Goal: Communication & Community: Answer question/provide support

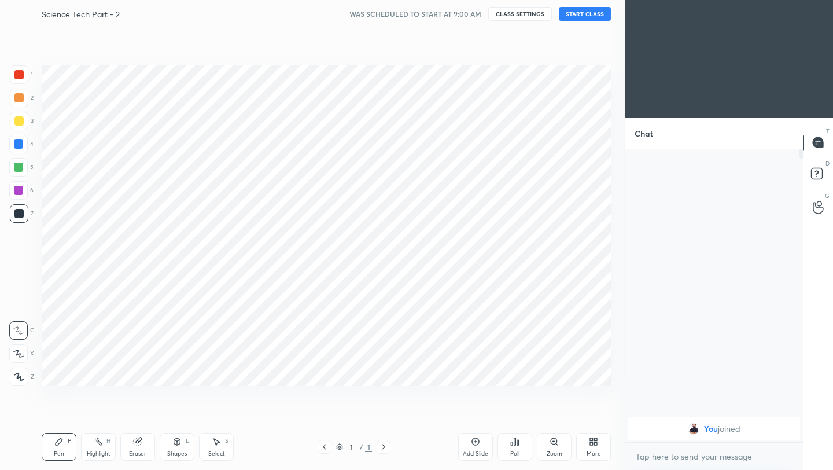
scroll to position [57451, 57268]
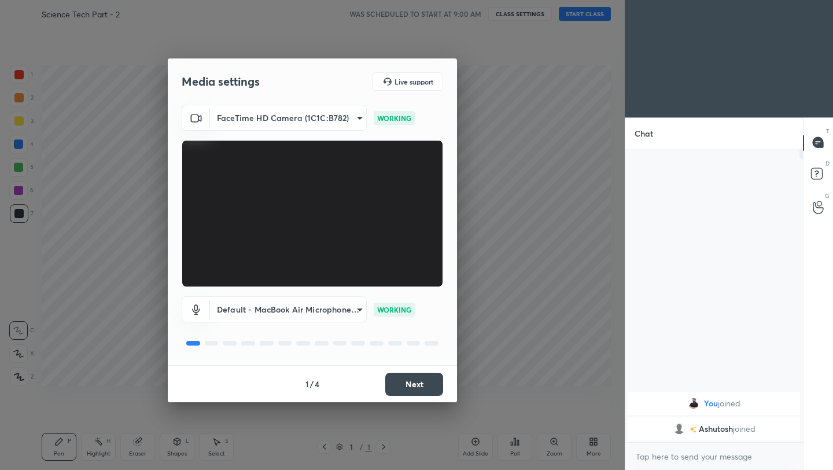
click at [417, 387] on button "Next" at bounding box center [414, 384] width 58 height 23
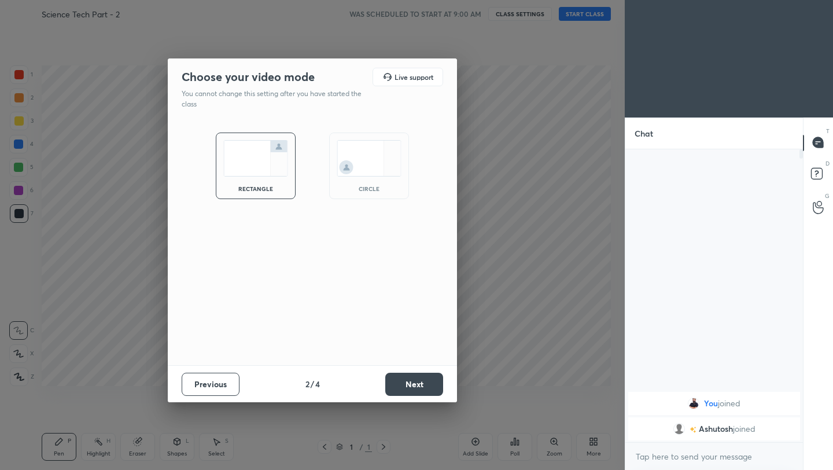
click at [417, 387] on button "Next" at bounding box center [414, 384] width 58 height 23
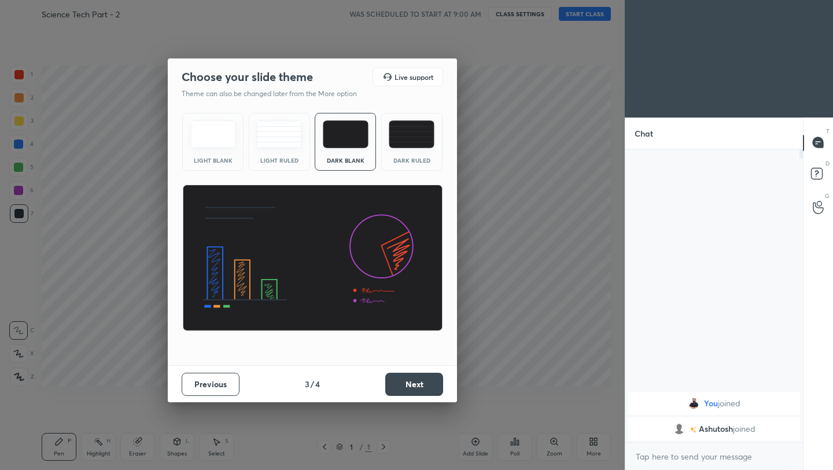
click at [417, 387] on button "Next" at bounding box center [414, 384] width 58 height 23
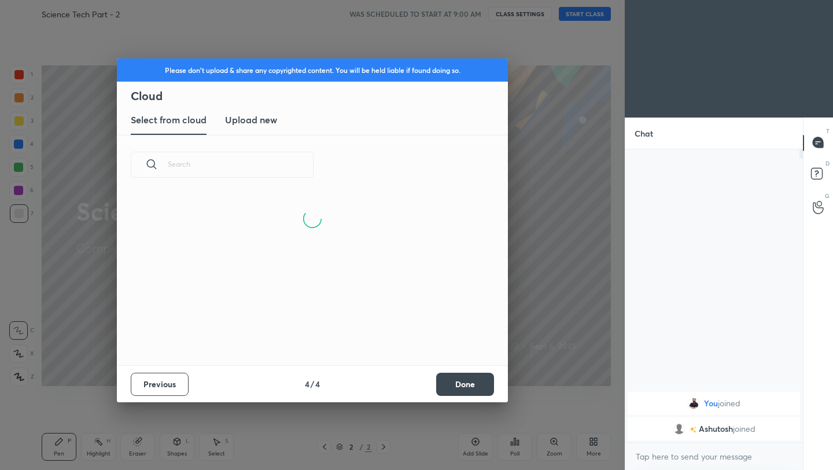
click at [480, 386] on button "Done" at bounding box center [465, 384] width 58 height 23
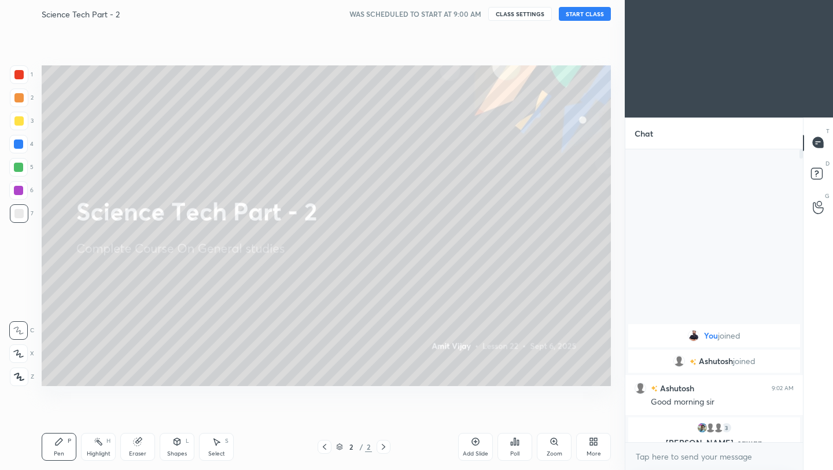
click at [588, 16] on button "START CLASS" at bounding box center [585, 14] width 52 height 14
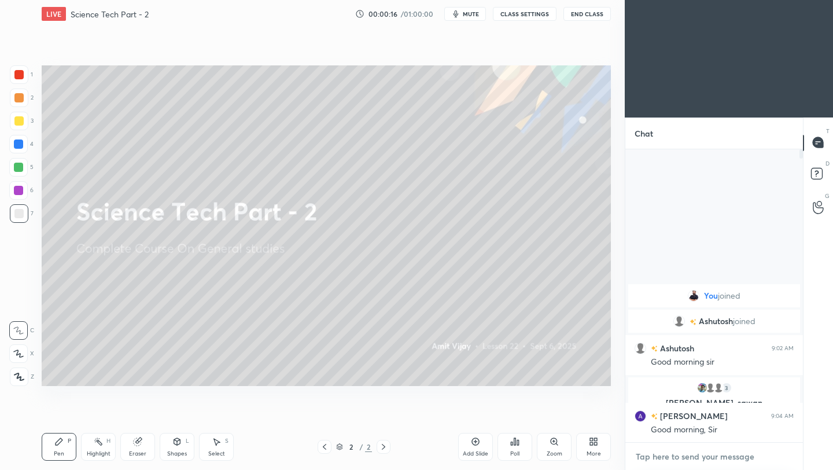
type textarea "x"
click at [691, 459] on textarea at bounding box center [714, 456] width 159 height 19
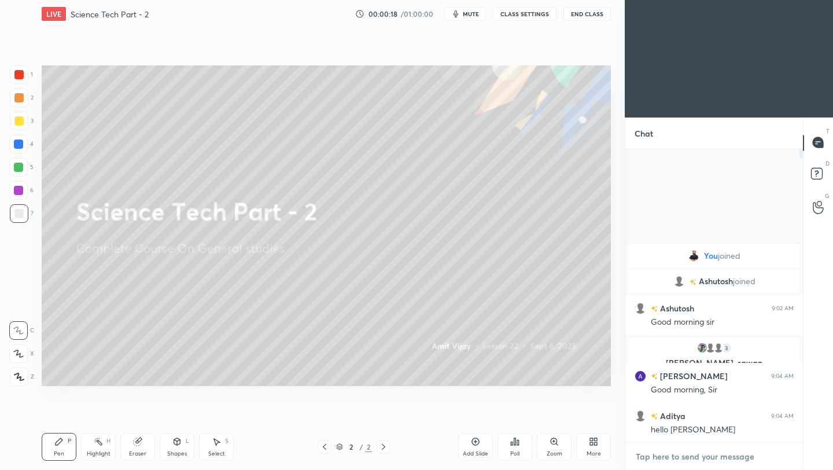
paste textarea "[URL][DOMAIN_NAME]"
type textarea "[URL][DOMAIN_NAME]"
type textarea "x"
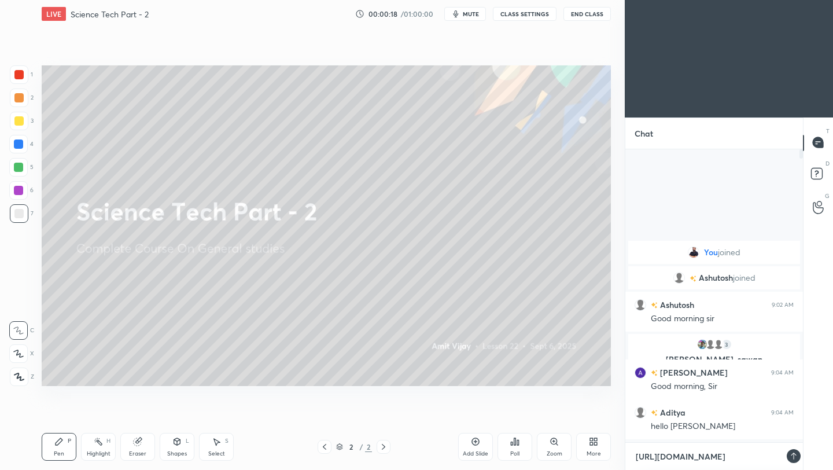
scroll to position [193, 174]
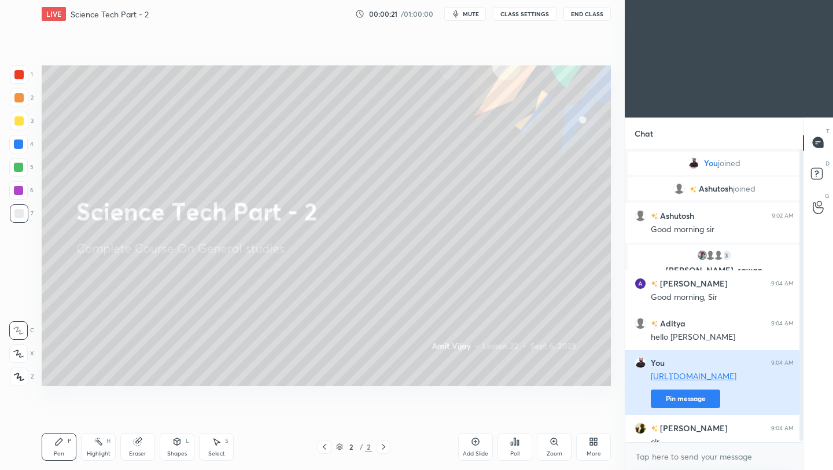
click at [696, 396] on button "Pin message" at bounding box center [685, 398] width 69 height 19
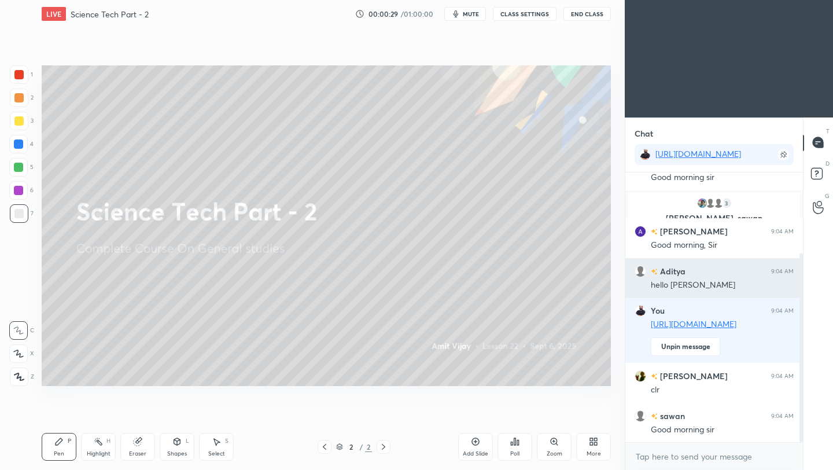
scroll to position [115, 0]
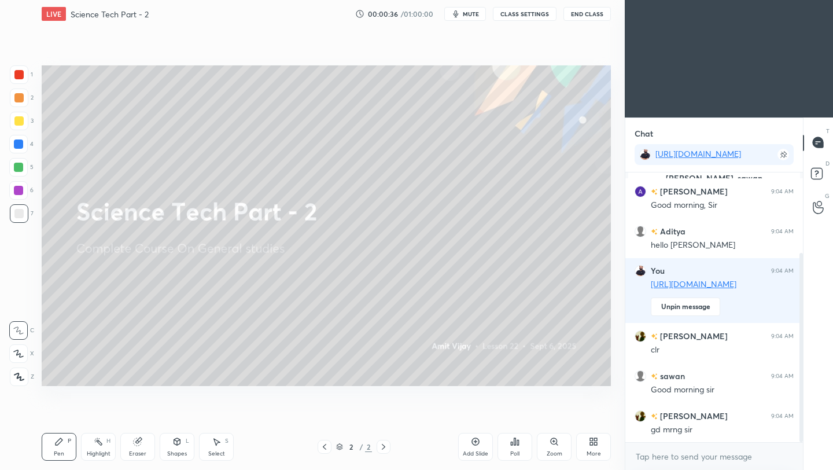
click at [473, 441] on icon at bounding box center [475, 441] width 9 height 9
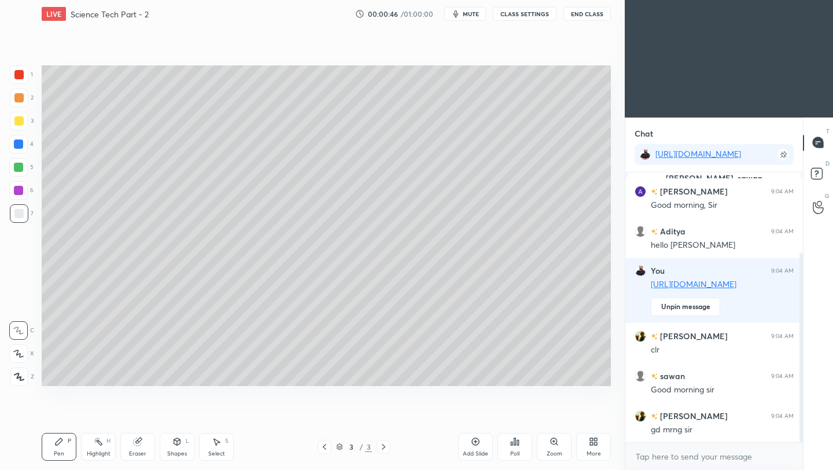
click at [22, 122] on div at bounding box center [18, 120] width 9 height 9
click at [19, 379] on icon at bounding box center [18, 376] width 9 height 7
click at [20, 379] on icon at bounding box center [18, 376] width 9 height 7
click at [19, 214] on div at bounding box center [18, 213] width 9 height 9
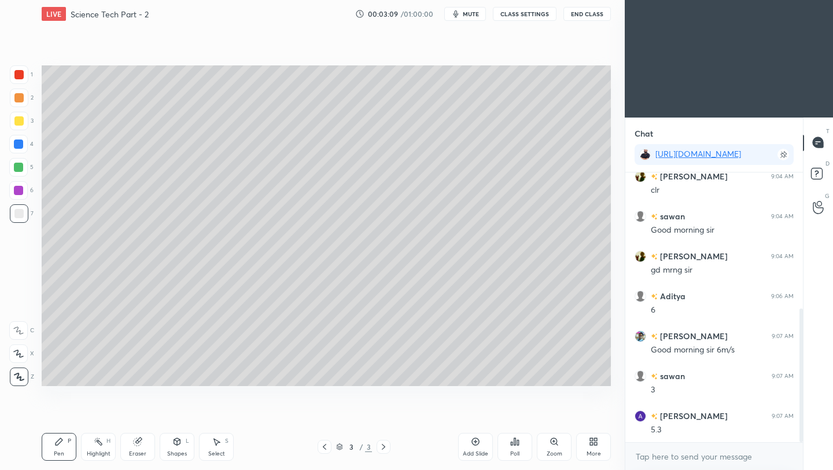
scroll to position [315, 0]
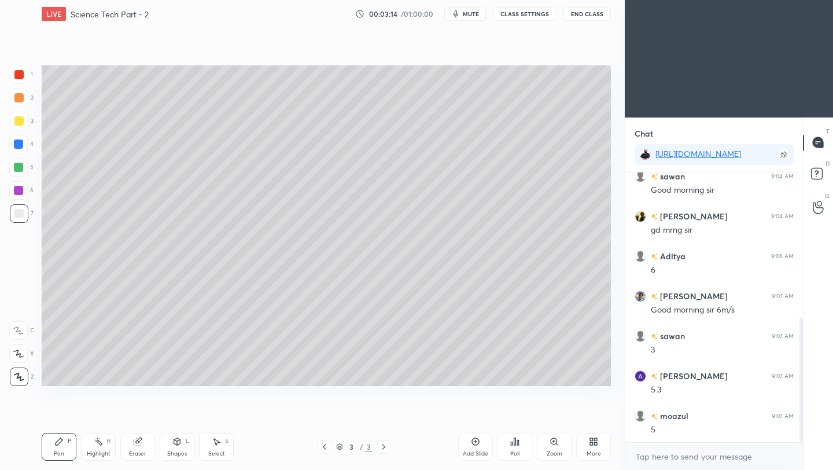
click at [595, 17] on button "End Class" at bounding box center [586, 14] width 47 height 14
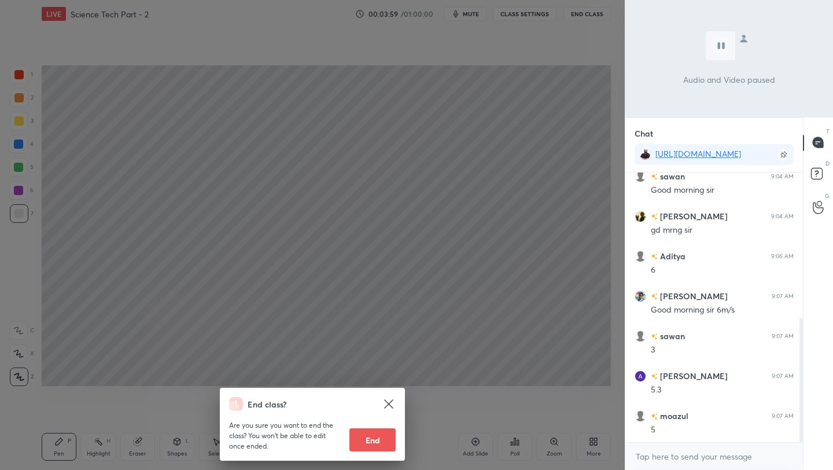
click at [506, 251] on div "End class? Are you sure you want to end the class? You won’t be able to edit on…" at bounding box center [312, 235] width 625 height 470
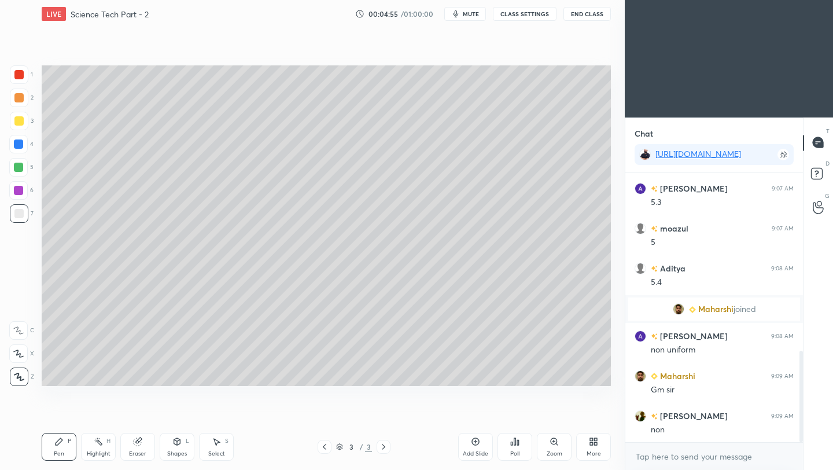
scroll to position [553, 0]
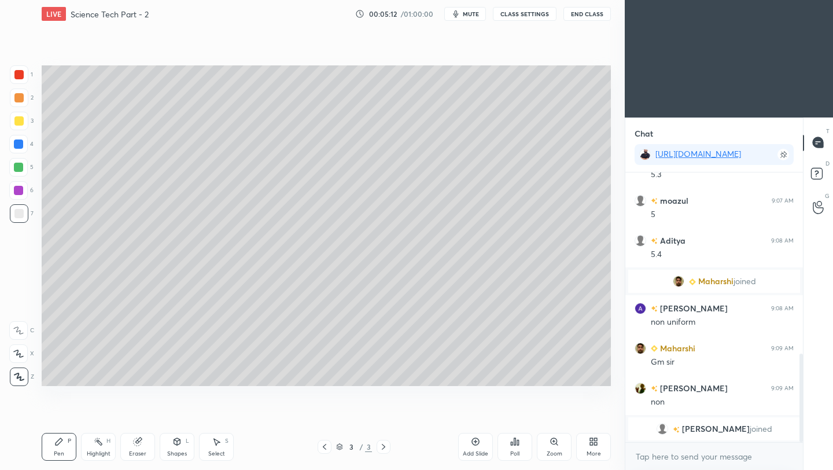
click at [476, 444] on icon at bounding box center [476, 442] width 8 height 8
click at [173, 447] on div "Shapes L" at bounding box center [177, 447] width 35 height 28
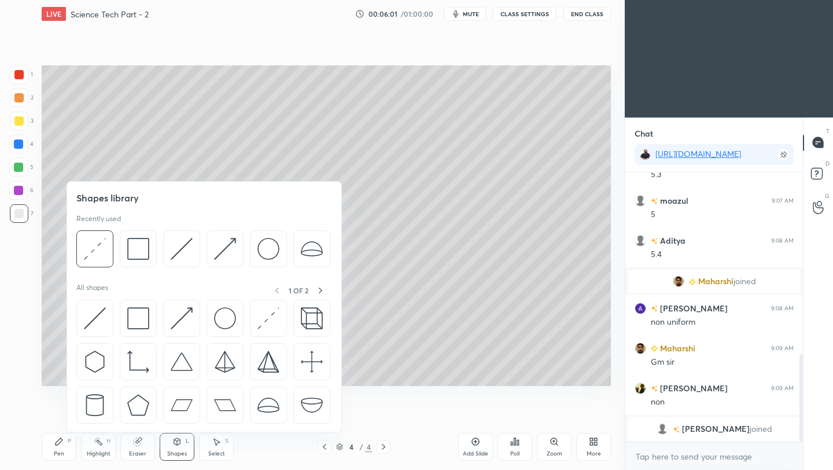
click at [176, 447] on div "Shapes L" at bounding box center [177, 447] width 35 height 28
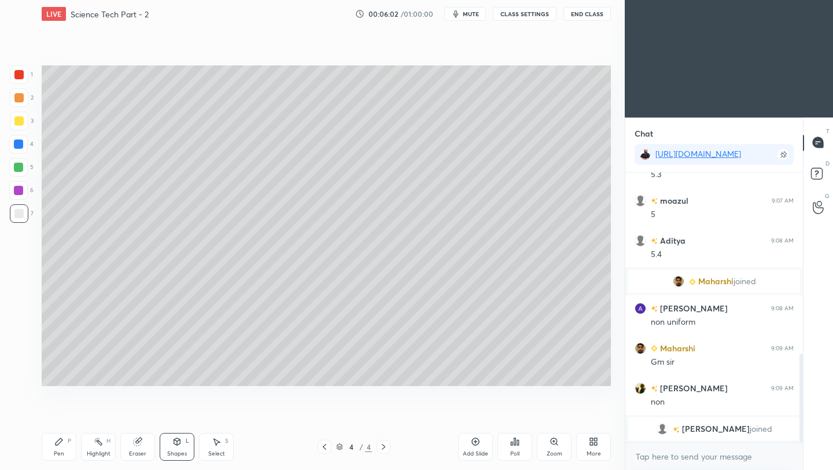
click at [173, 447] on div "Shapes L" at bounding box center [177, 447] width 35 height 28
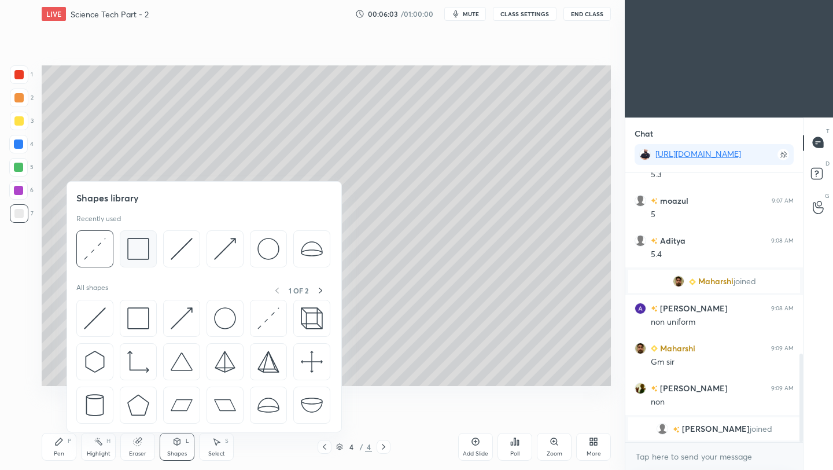
click at [141, 256] on img at bounding box center [138, 249] width 22 height 22
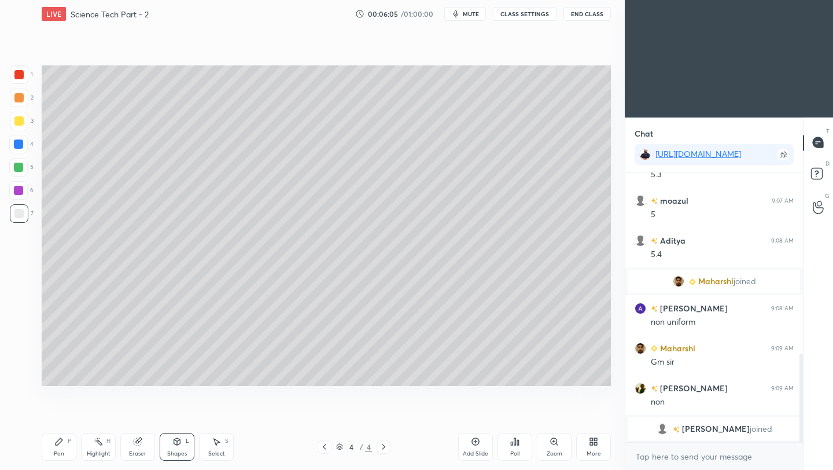
click at [18, 116] on div at bounding box center [19, 121] width 19 height 19
click at [18, 215] on div at bounding box center [18, 213] width 9 height 9
click at [60, 443] on icon at bounding box center [58, 441] width 9 height 9
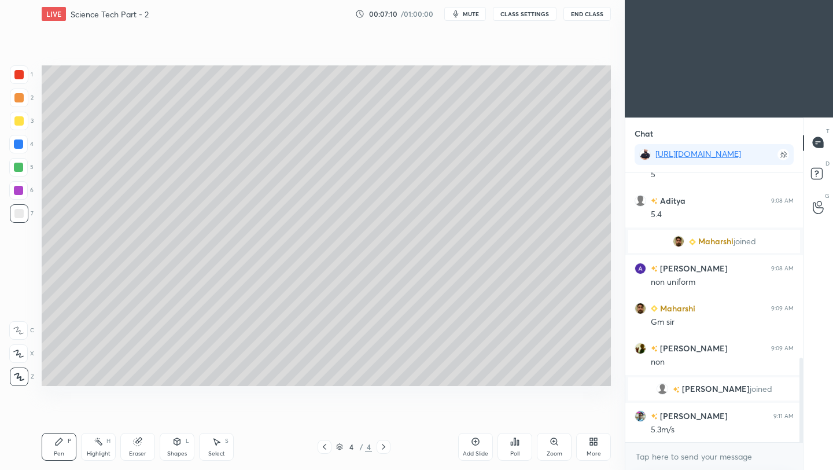
click at [474, 442] on icon at bounding box center [475, 441] width 9 height 9
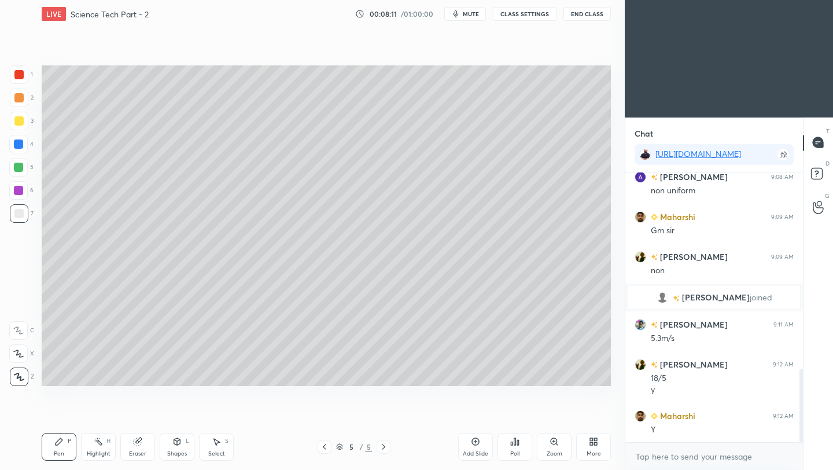
scroll to position [725, 0]
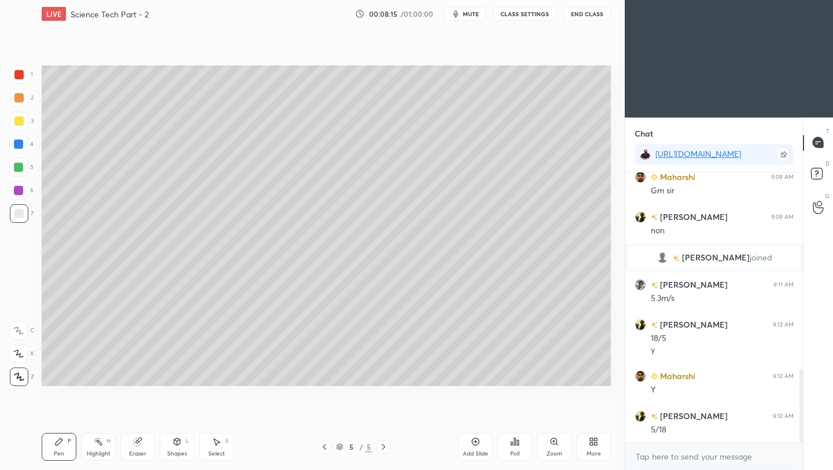
drag, startPoint x: 139, startPoint y: 451, endPoint x: 172, endPoint y: 419, distance: 46.2
click at [139, 451] on div "Eraser" at bounding box center [137, 454] width 17 height 6
click at [56, 443] on icon at bounding box center [59, 441] width 7 height 7
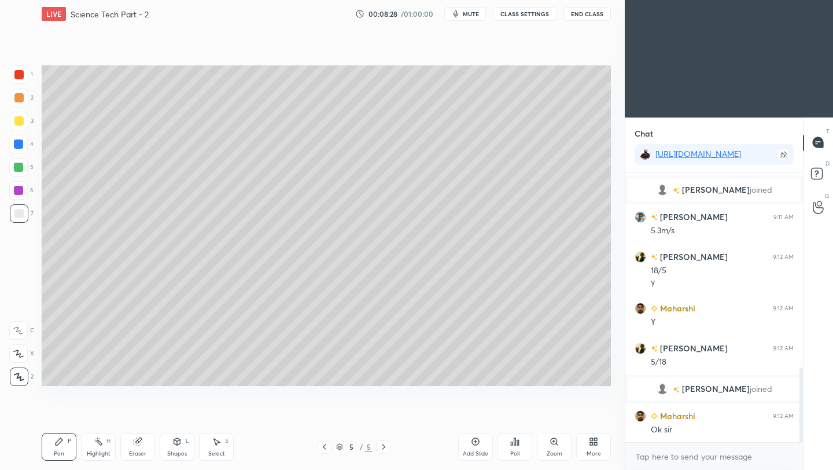
scroll to position [706, 0]
click at [144, 446] on div "Eraser" at bounding box center [137, 447] width 35 height 28
click at [19, 290] on icon at bounding box center [19, 292] width 10 height 10
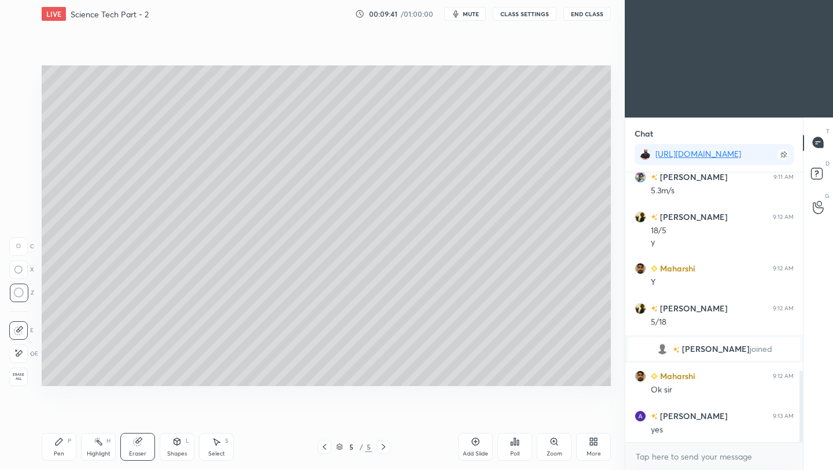
click at [58, 451] on div "Pen" at bounding box center [59, 454] width 10 height 6
click at [478, 445] on icon at bounding box center [475, 441] width 9 height 9
click at [17, 125] on div at bounding box center [18, 120] width 9 height 9
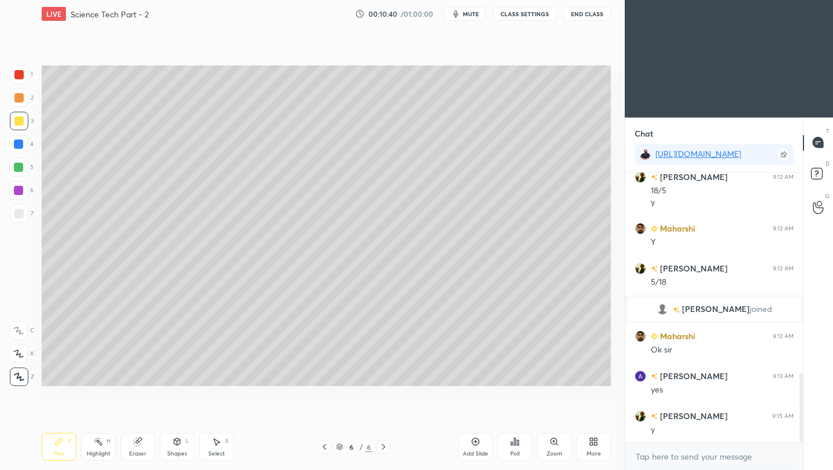
click at [476, 445] on icon at bounding box center [475, 441] width 9 height 9
drag, startPoint x: 32, startPoint y: 171, endPoint x: 33, endPoint y: 142, distance: 28.9
click at [33, 161] on div "5" at bounding box center [21, 169] width 24 height 23
click at [19, 123] on div at bounding box center [18, 120] width 9 height 9
click at [141, 445] on div "Eraser" at bounding box center [137, 447] width 35 height 28
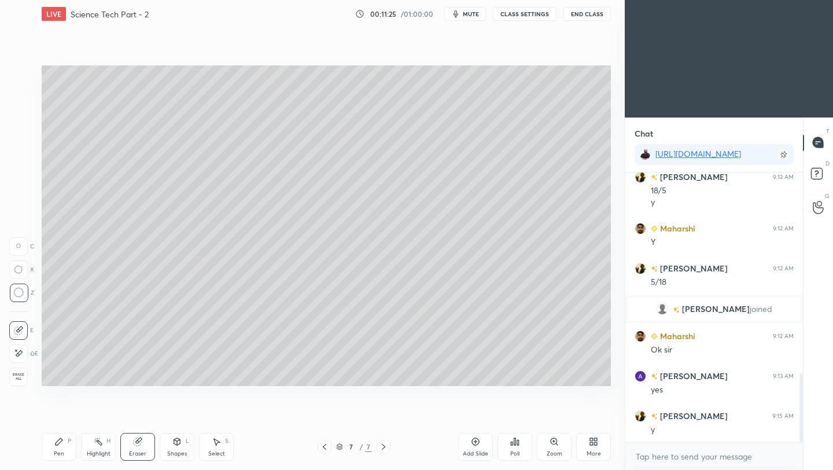
click at [47, 449] on div "Pen P" at bounding box center [59, 447] width 35 height 28
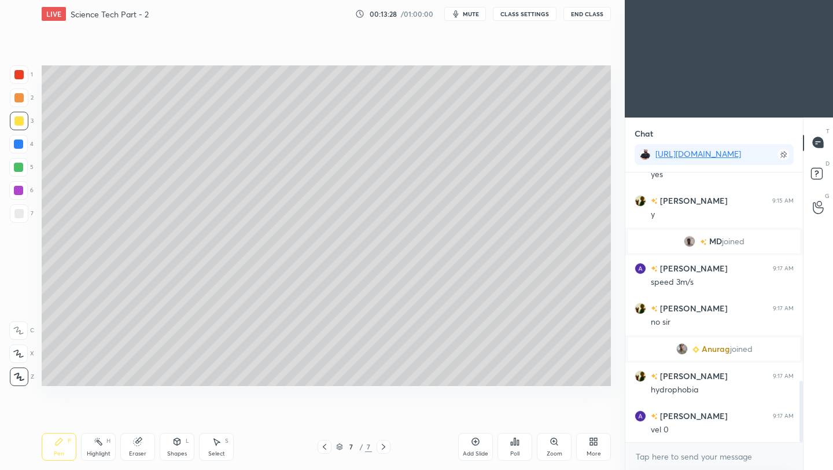
scroll to position [964, 0]
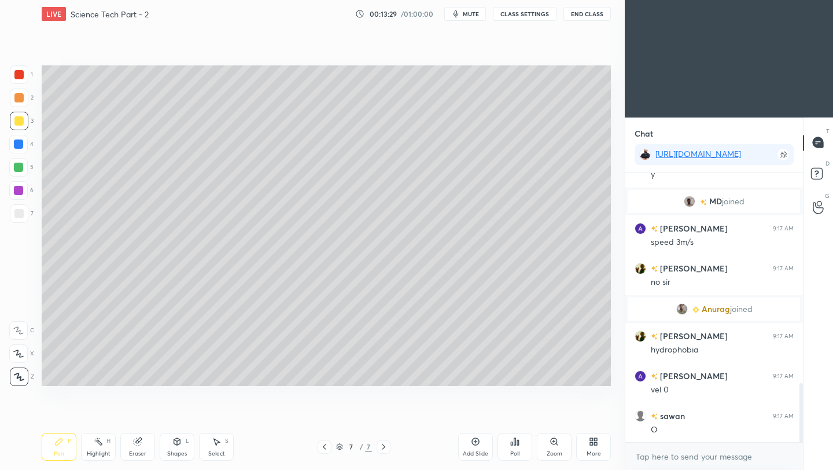
click at [478, 445] on icon at bounding box center [475, 441] width 9 height 9
click at [19, 214] on div at bounding box center [18, 213] width 9 height 9
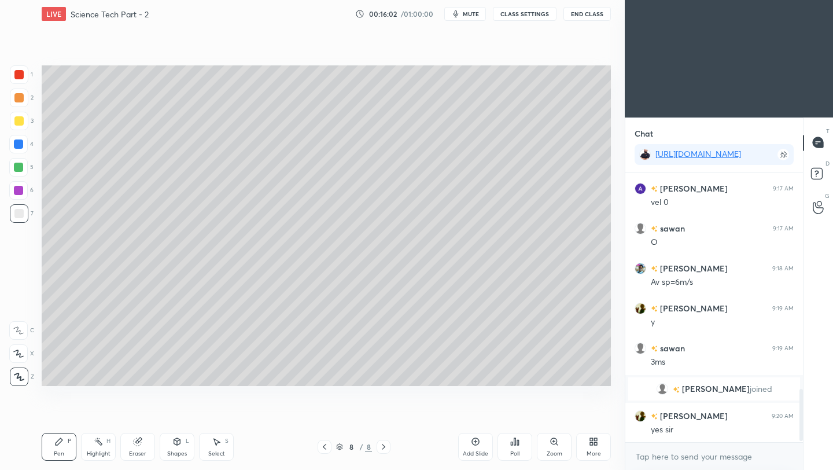
scroll to position [1138, 0]
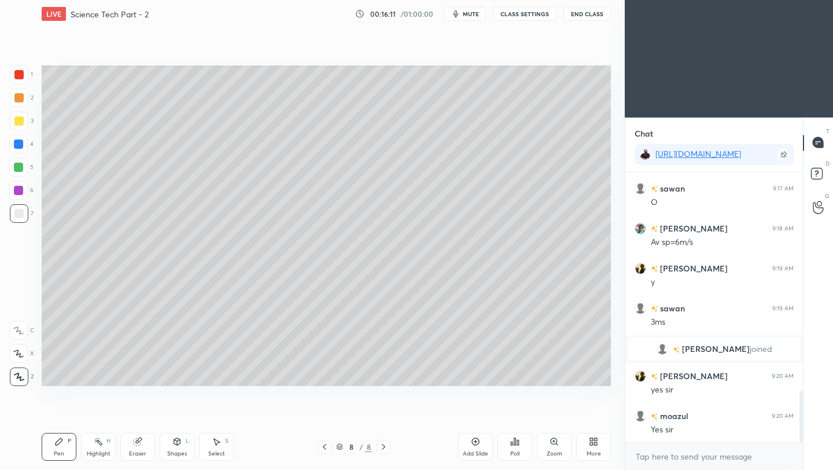
click at [481, 441] on div "Add Slide" at bounding box center [475, 447] width 35 height 28
click at [23, 118] on div at bounding box center [18, 120] width 9 height 9
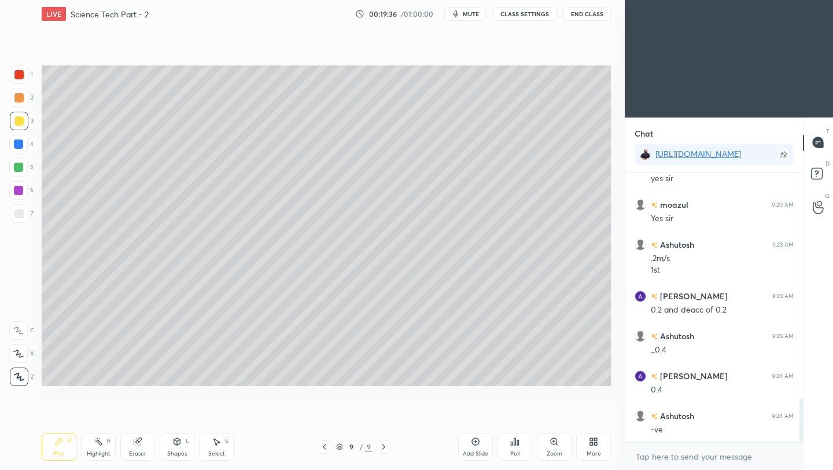
scroll to position [1389, 0]
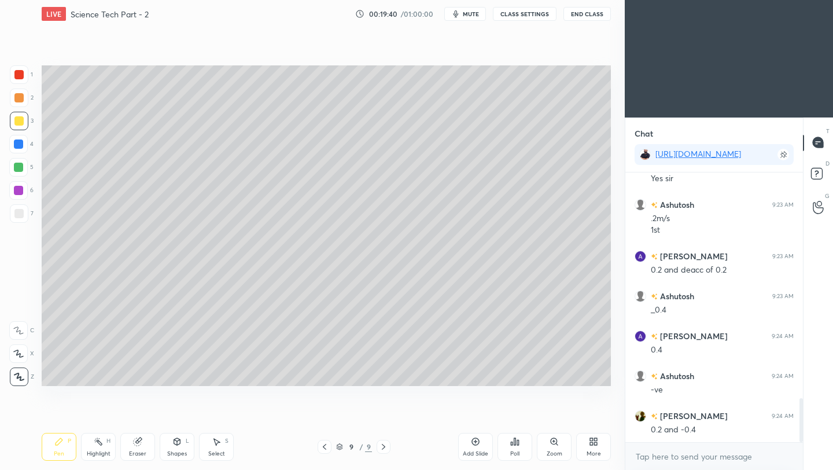
click at [478, 443] on icon at bounding box center [475, 441] width 9 height 9
click at [21, 212] on div at bounding box center [18, 213] width 9 height 9
click at [473, 446] on div "Add Slide" at bounding box center [475, 447] width 35 height 28
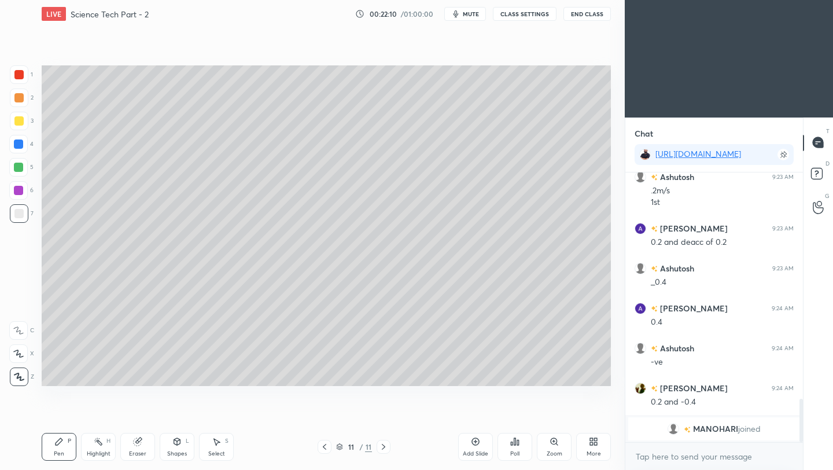
click at [475, 444] on icon at bounding box center [475, 441] width 9 height 9
click at [20, 123] on div at bounding box center [18, 120] width 9 height 9
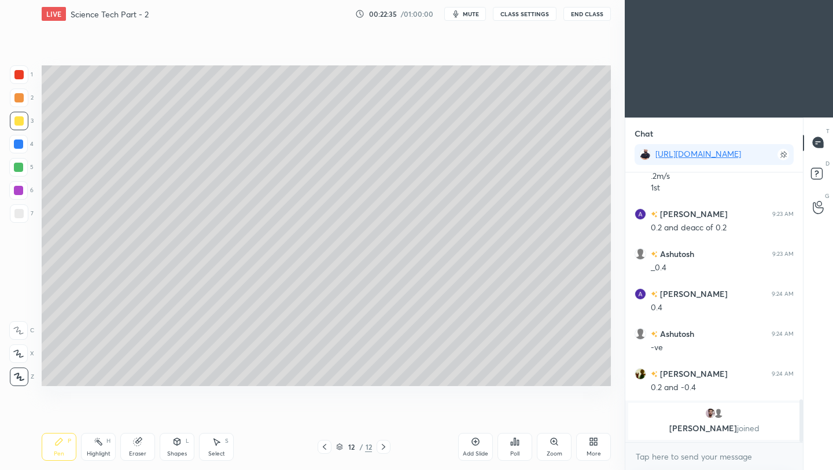
click at [26, 219] on div at bounding box center [19, 213] width 19 height 19
click at [138, 441] on icon at bounding box center [138, 442] width 8 height 8
click at [61, 455] on div "Pen" at bounding box center [59, 454] width 10 height 6
click at [180, 444] on icon at bounding box center [176, 441] width 9 height 9
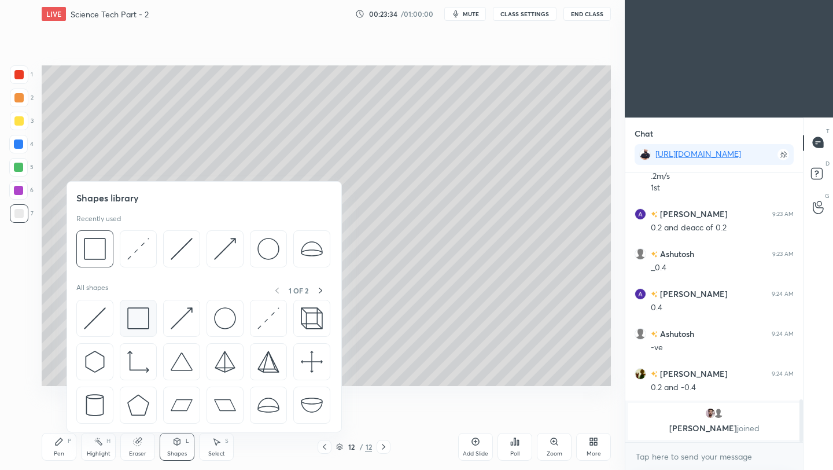
click at [141, 319] on img at bounding box center [138, 318] width 22 height 22
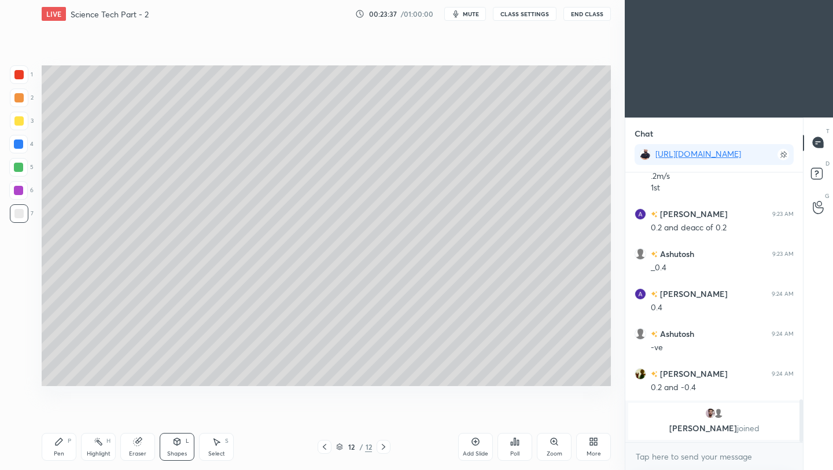
click at [21, 119] on div at bounding box center [18, 120] width 9 height 9
click at [177, 443] on icon at bounding box center [177, 443] width 0 height 4
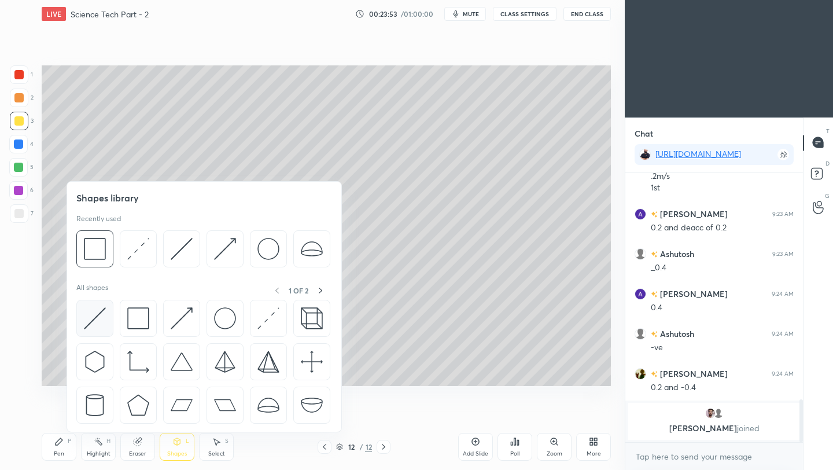
click at [91, 321] on img at bounding box center [95, 318] width 22 height 22
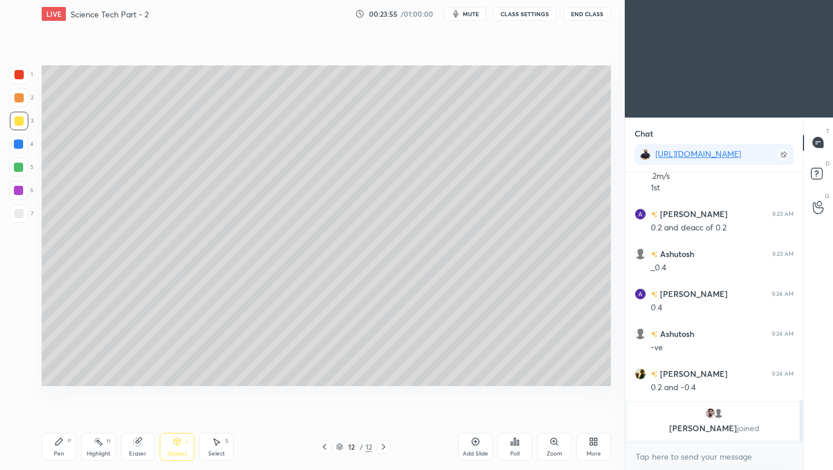
click at [175, 446] on div "Shapes L" at bounding box center [177, 447] width 35 height 28
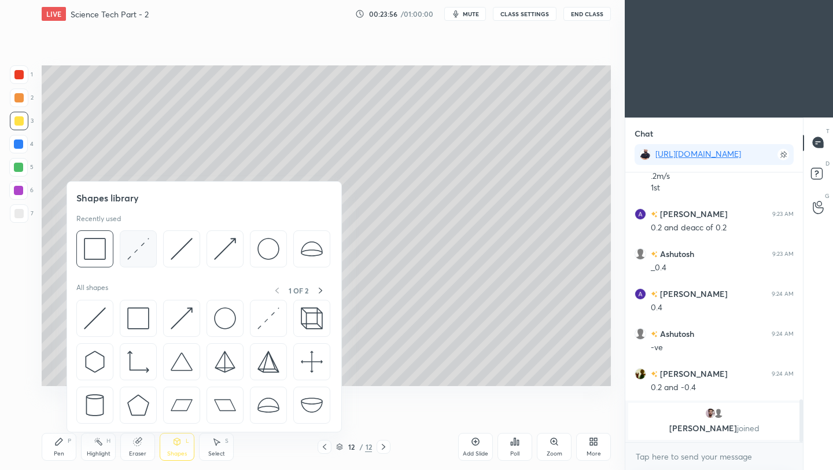
click at [134, 252] on img at bounding box center [138, 249] width 22 height 22
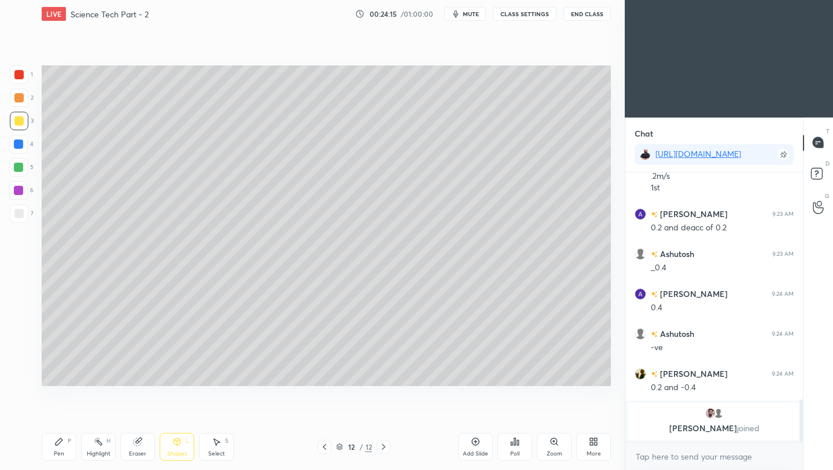
click at [21, 212] on div at bounding box center [18, 213] width 9 height 9
click at [58, 451] on div "Pen" at bounding box center [59, 454] width 10 height 6
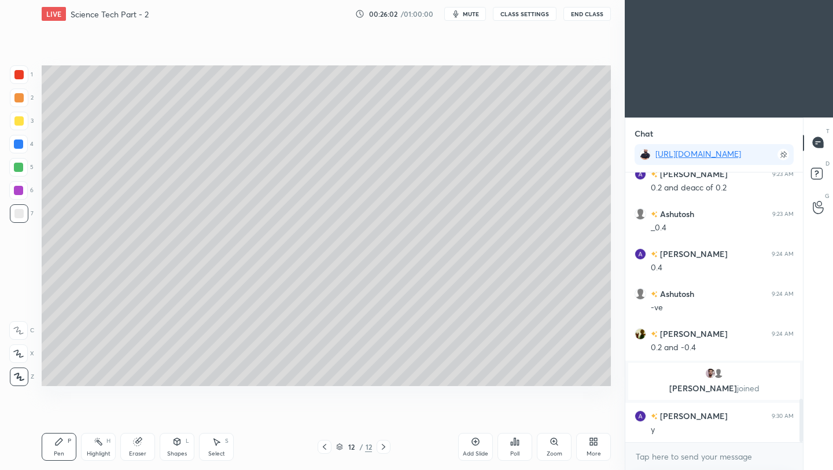
scroll to position [1414, 0]
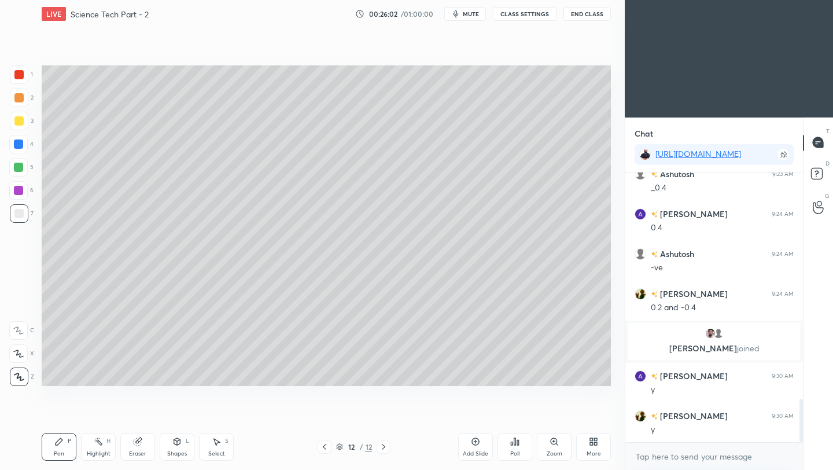
click at [488, 447] on div "Add Slide" at bounding box center [475, 447] width 35 height 28
click at [176, 446] on div "Shapes L" at bounding box center [177, 447] width 35 height 28
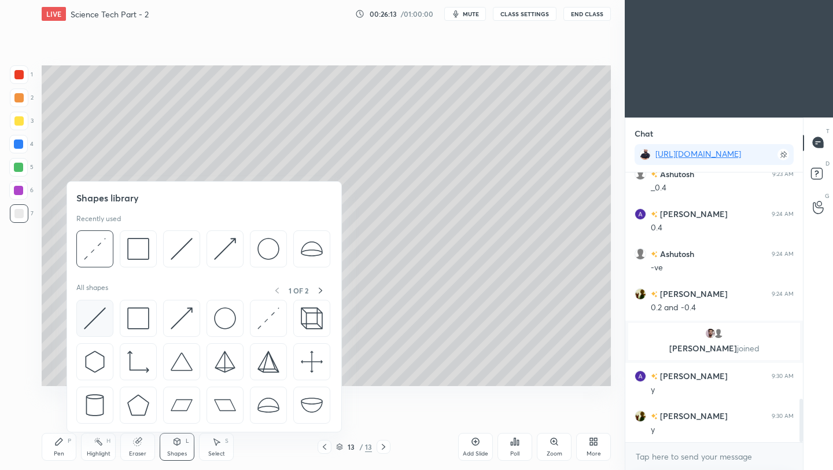
click at [94, 319] on img at bounding box center [95, 318] width 22 height 22
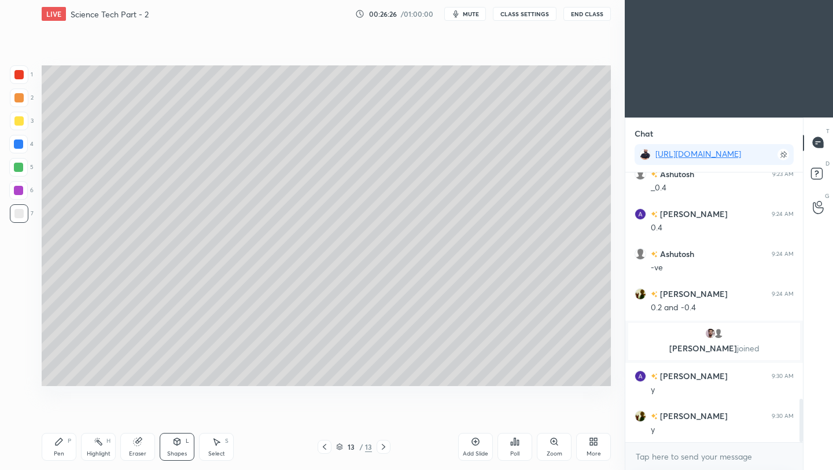
click at [62, 451] on div "Pen" at bounding box center [59, 454] width 10 height 6
click at [20, 124] on div at bounding box center [18, 120] width 9 height 9
click at [476, 448] on div "Add Slide" at bounding box center [475, 447] width 35 height 28
click at [177, 451] on div "Shapes" at bounding box center [177, 454] width 20 height 6
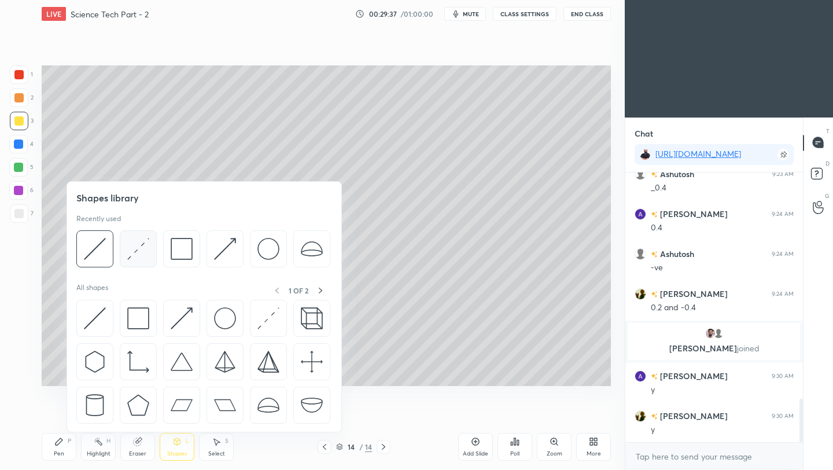
click at [138, 254] on img at bounding box center [138, 249] width 22 height 22
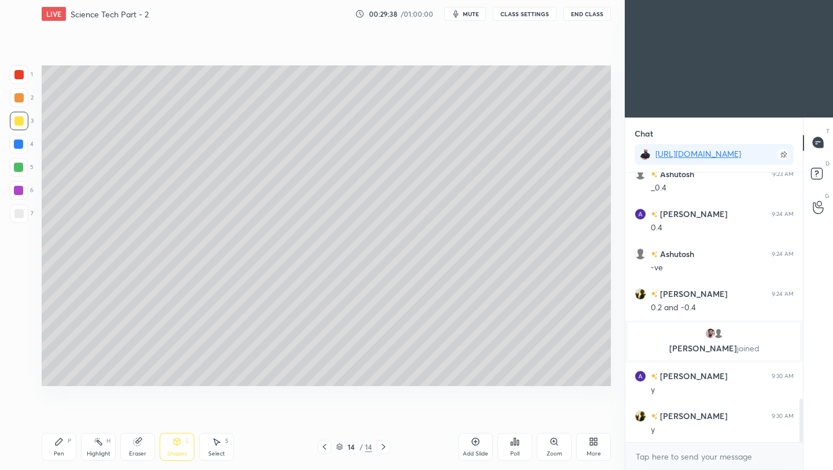
scroll to position [1454, 0]
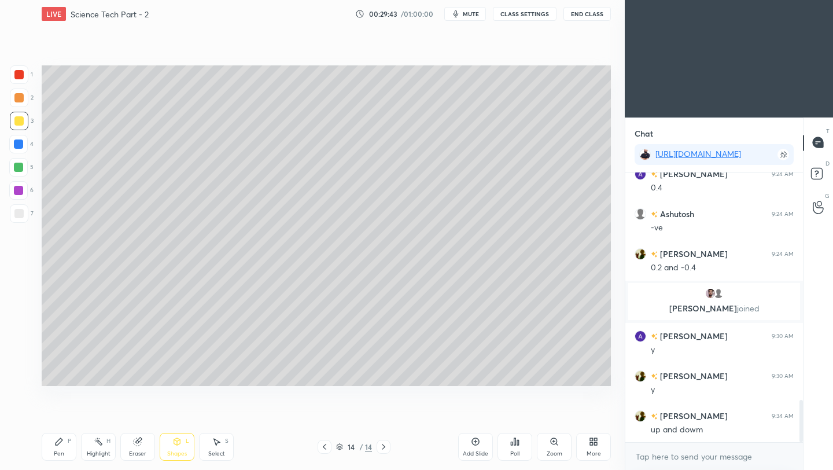
click at [60, 445] on div "Pen P" at bounding box center [59, 447] width 35 height 28
click at [17, 210] on div at bounding box center [18, 213] width 9 height 9
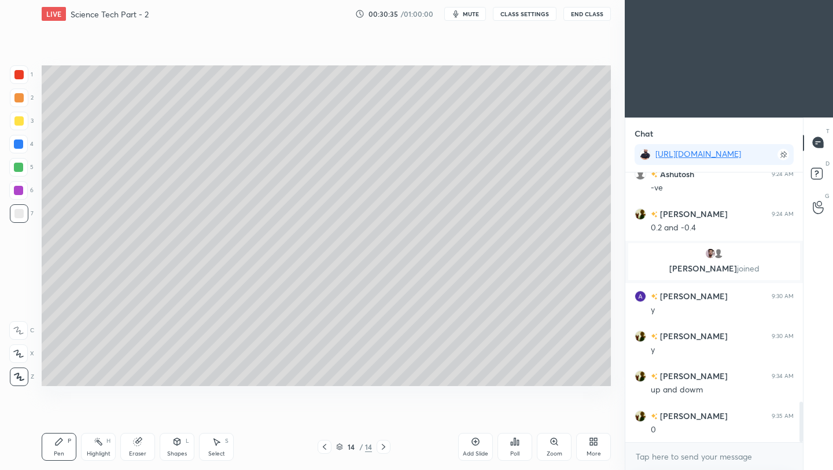
scroll to position [1522, 0]
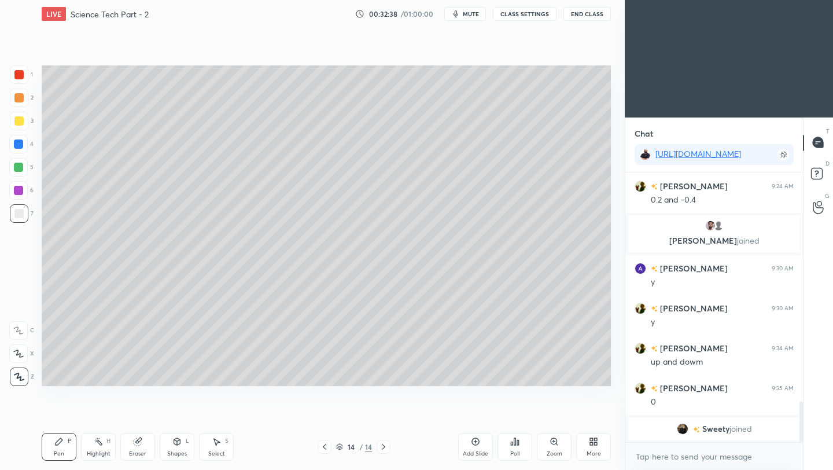
click at [476, 445] on icon at bounding box center [476, 442] width 8 height 8
click at [178, 443] on icon at bounding box center [177, 441] width 6 height 7
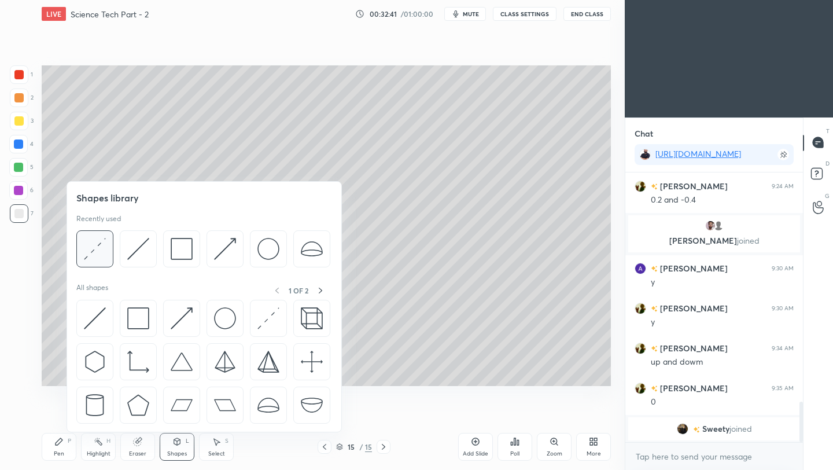
click at [97, 250] on img at bounding box center [95, 249] width 22 height 22
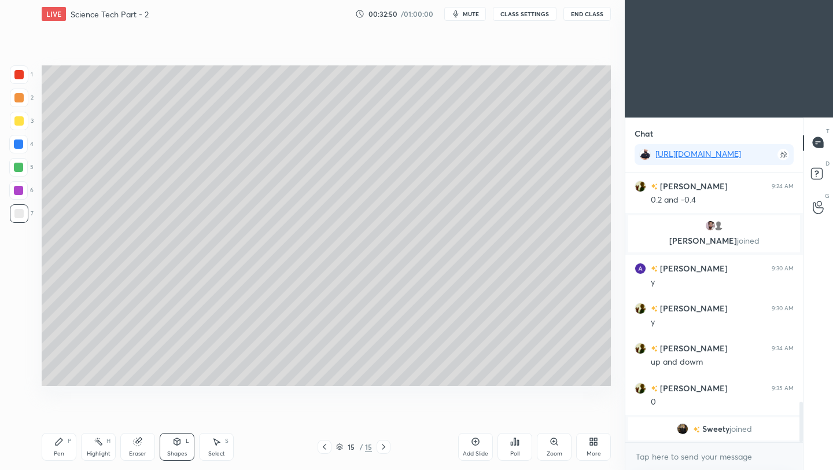
drag, startPoint x: 56, startPoint y: 442, endPoint x: 75, endPoint y: 415, distance: 32.7
click at [57, 440] on icon at bounding box center [59, 441] width 7 height 7
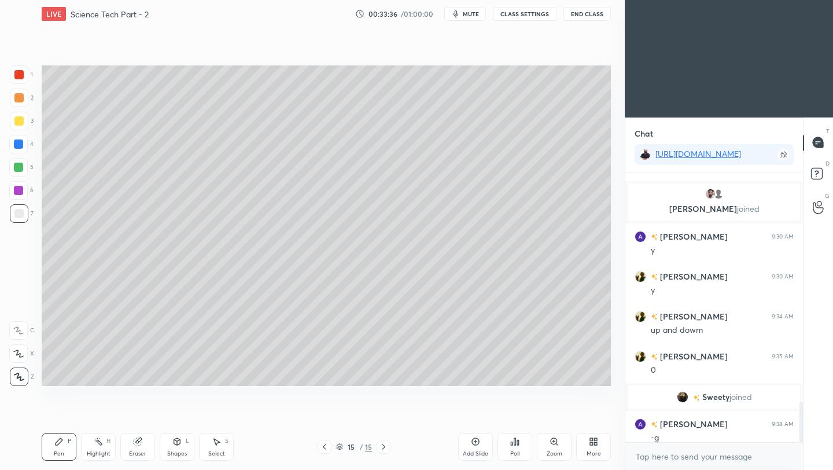
scroll to position [1530, 0]
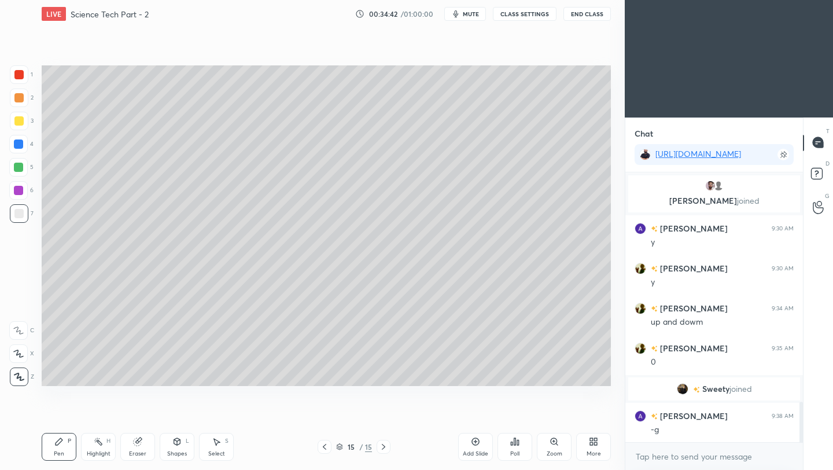
click at [474, 444] on icon at bounding box center [475, 441] width 9 height 9
click at [23, 121] on div at bounding box center [19, 121] width 19 height 19
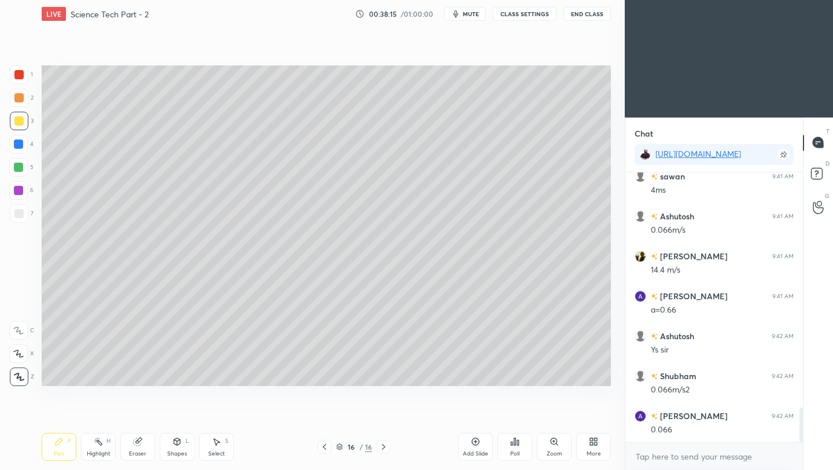
scroll to position [1827, 0]
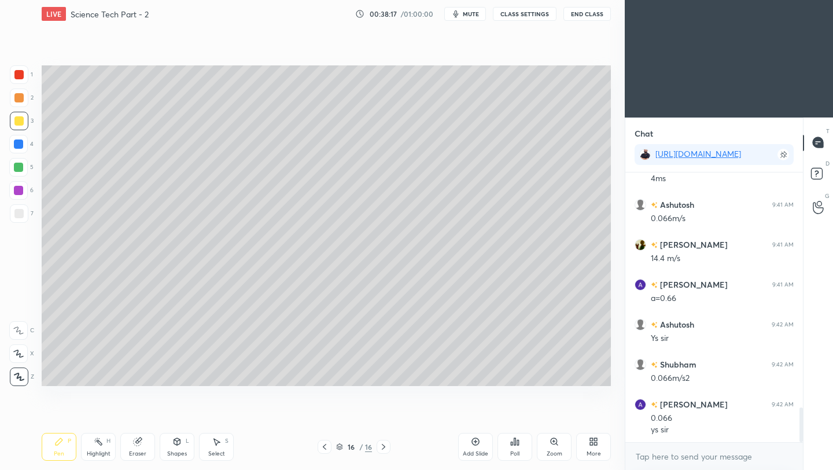
click at [471, 443] on icon at bounding box center [475, 441] width 9 height 9
click at [22, 211] on div at bounding box center [18, 213] width 9 height 9
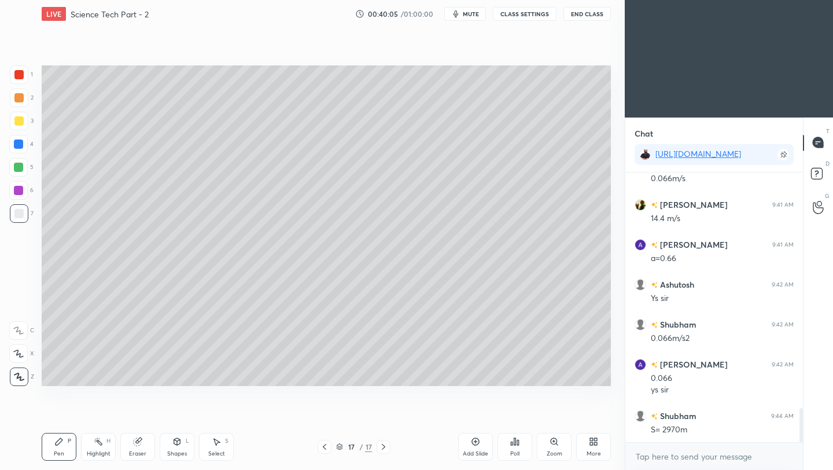
click at [474, 447] on div "Add Slide" at bounding box center [475, 447] width 35 height 28
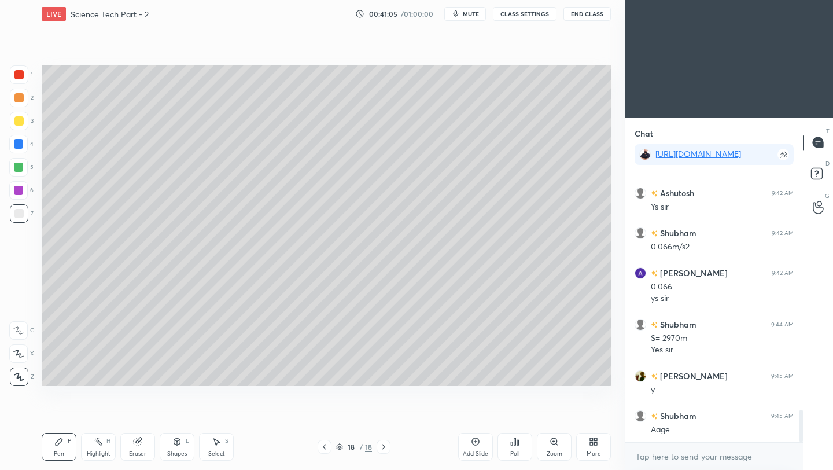
scroll to position [1998, 0]
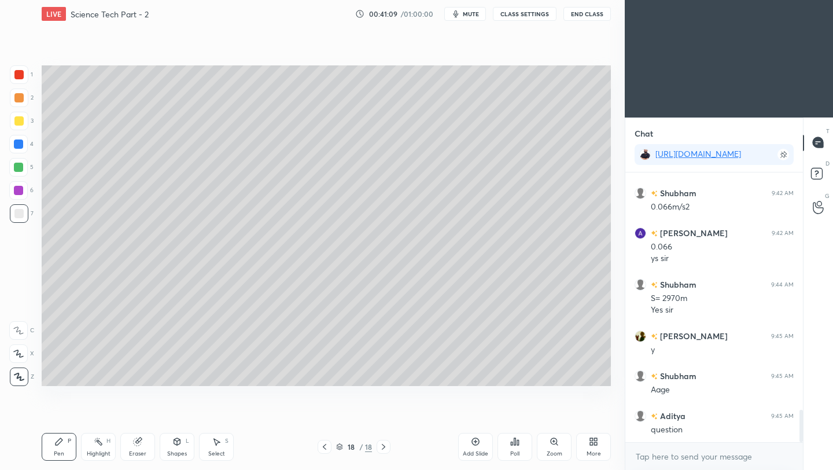
click at [476, 440] on icon at bounding box center [475, 441] width 9 height 9
click at [20, 120] on div at bounding box center [18, 120] width 9 height 9
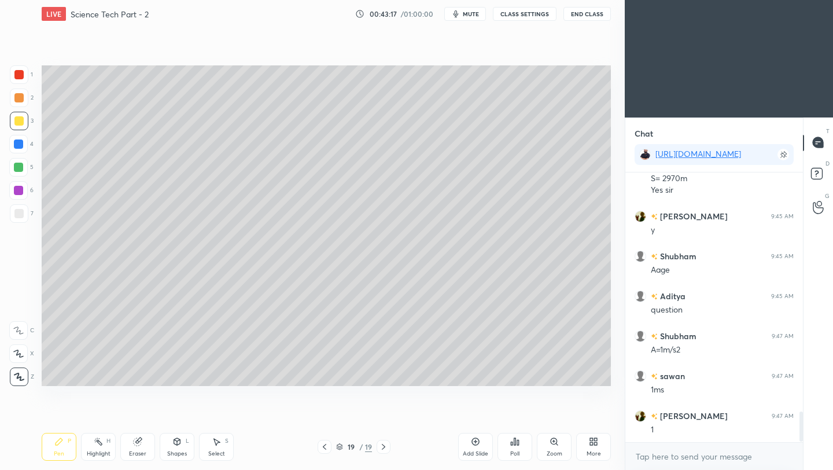
scroll to position [2158, 0]
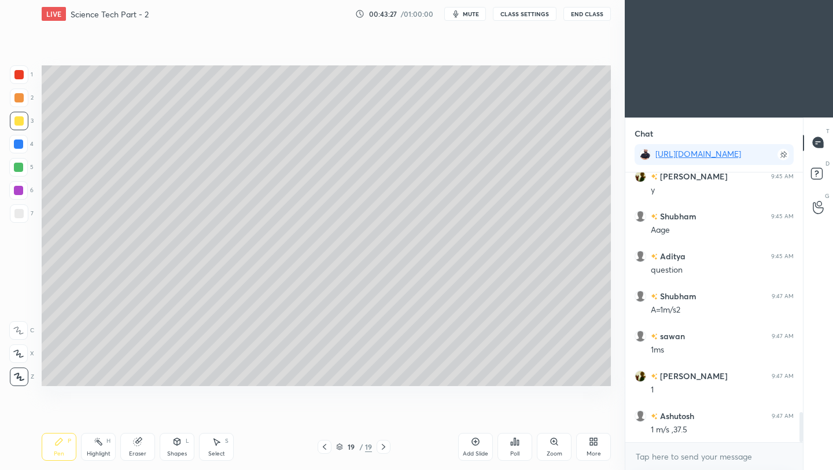
click at [21, 215] on div at bounding box center [18, 213] width 9 height 9
click at [472, 444] on icon at bounding box center [475, 441] width 9 height 9
click at [477, 444] on icon at bounding box center [475, 441] width 9 height 9
click at [23, 120] on div at bounding box center [19, 121] width 19 height 19
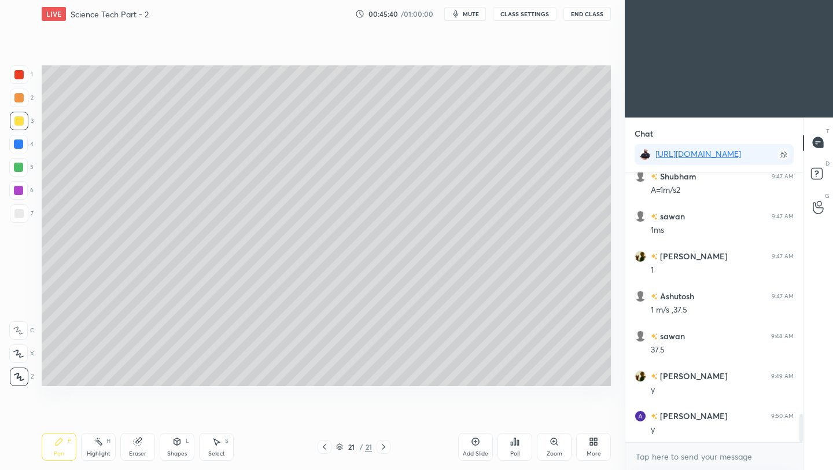
scroll to position [2317, 0]
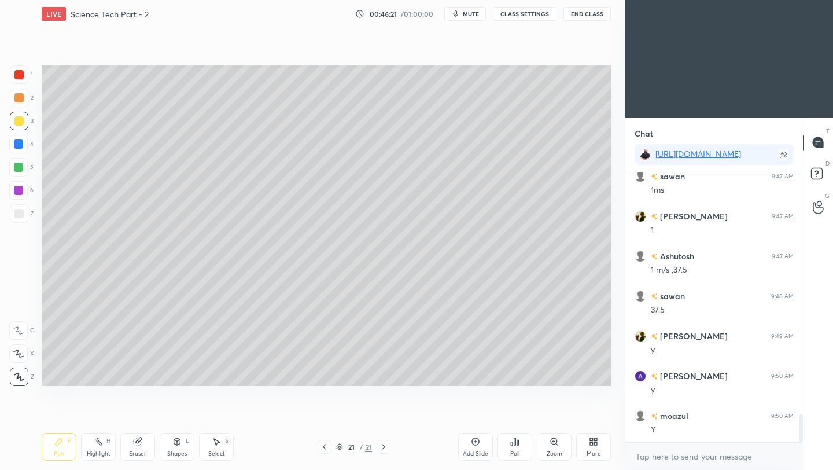
click at [17, 214] on div at bounding box center [18, 213] width 9 height 9
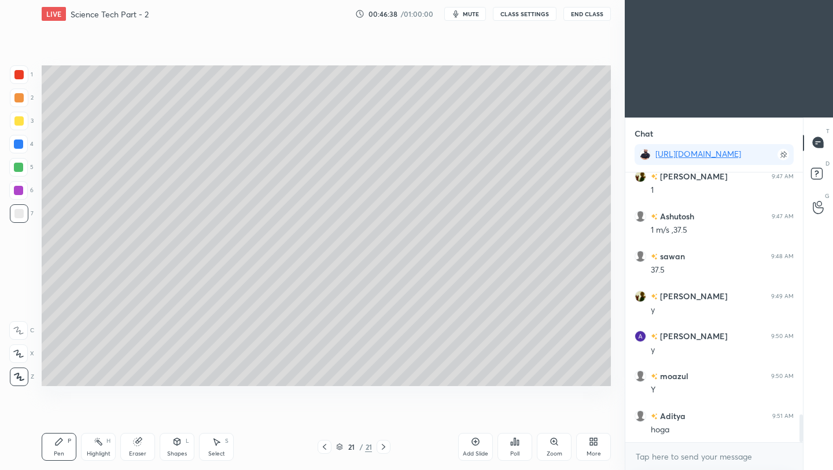
scroll to position [2397, 0]
click at [179, 445] on icon at bounding box center [176, 441] width 9 height 9
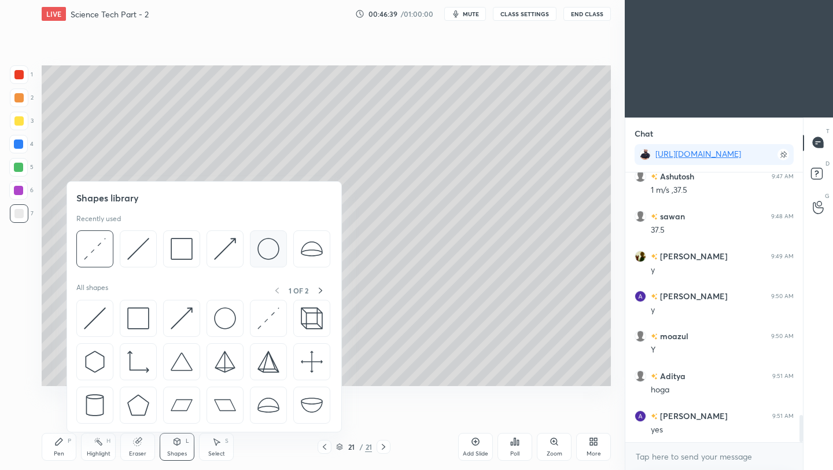
click at [261, 252] on img at bounding box center [268, 249] width 22 height 22
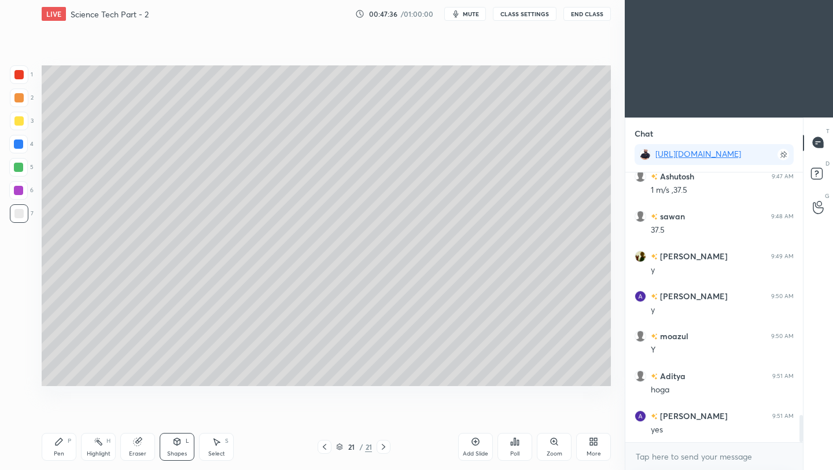
click at [178, 447] on div "Shapes L" at bounding box center [177, 447] width 35 height 28
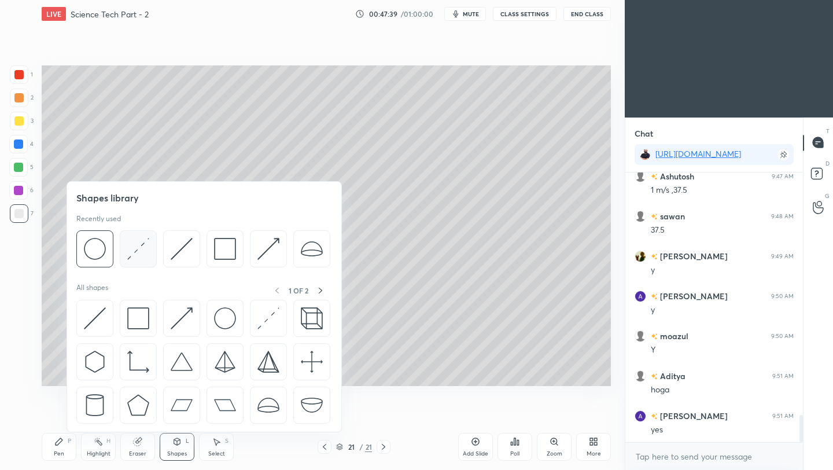
click at [141, 249] on img at bounding box center [138, 249] width 22 height 22
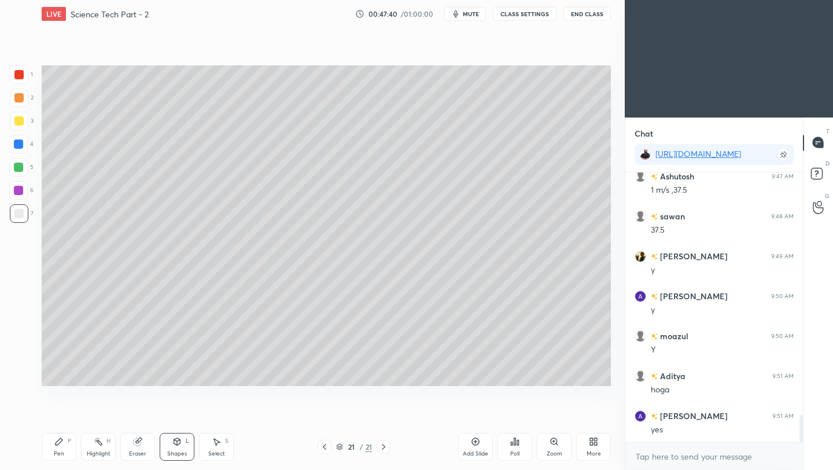
click at [18, 119] on div at bounding box center [18, 120] width 9 height 9
click at [57, 451] on div "Pen" at bounding box center [59, 454] width 10 height 6
click at [23, 215] on div at bounding box center [18, 213] width 9 height 9
click at [474, 442] on icon at bounding box center [475, 441] width 9 height 9
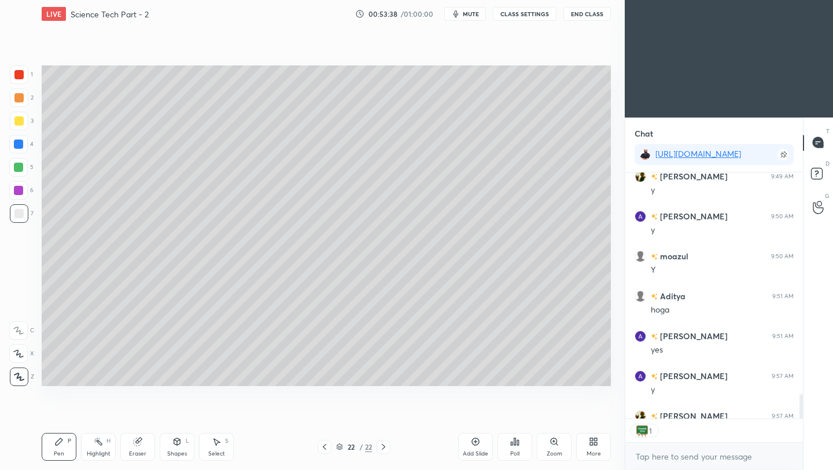
scroll to position [2541, 0]
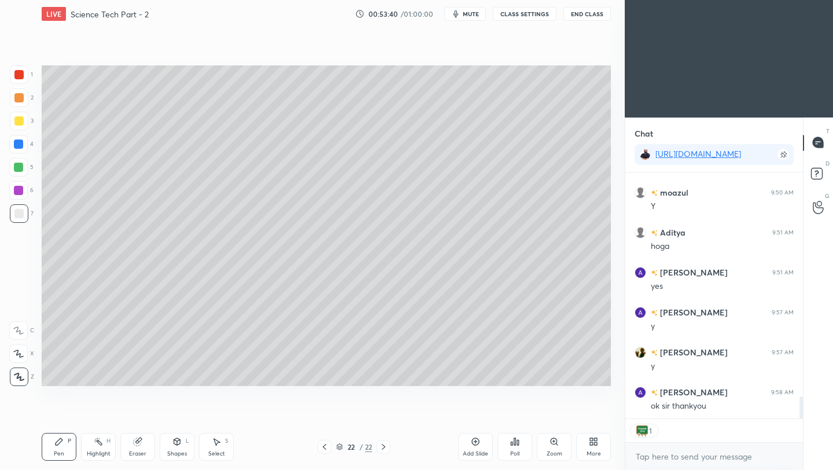
click at [584, 20] on button "End Class" at bounding box center [586, 14] width 47 height 14
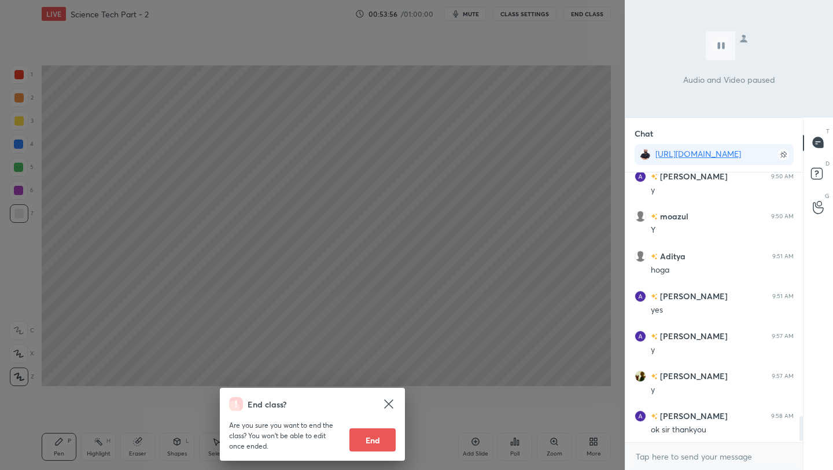
scroll to position [2557, 0]
click at [380, 444] on button "End" at bounding box center [372, 439] width 46 height 23
type textarea "x"
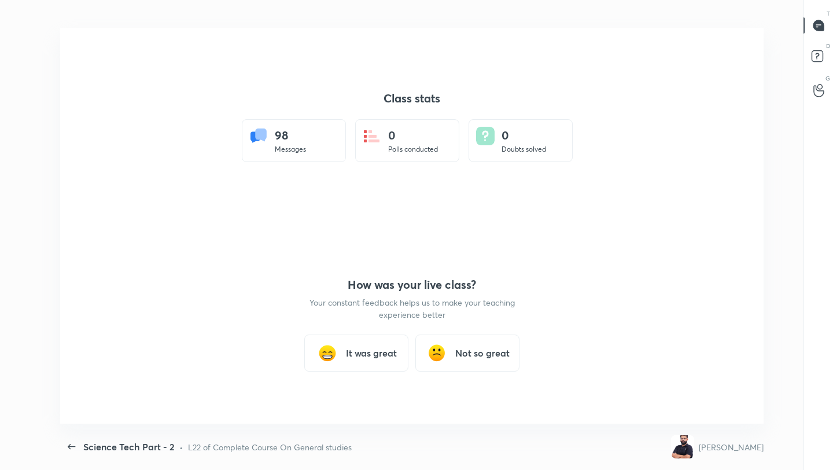
scroll to position [0, 0]
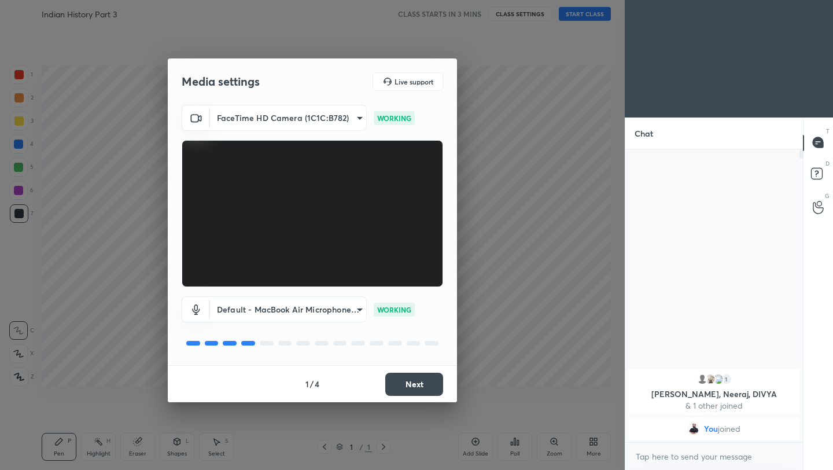
click at [421, 383] on button "Next" at bounding box center [414, 384] width 58 height 23
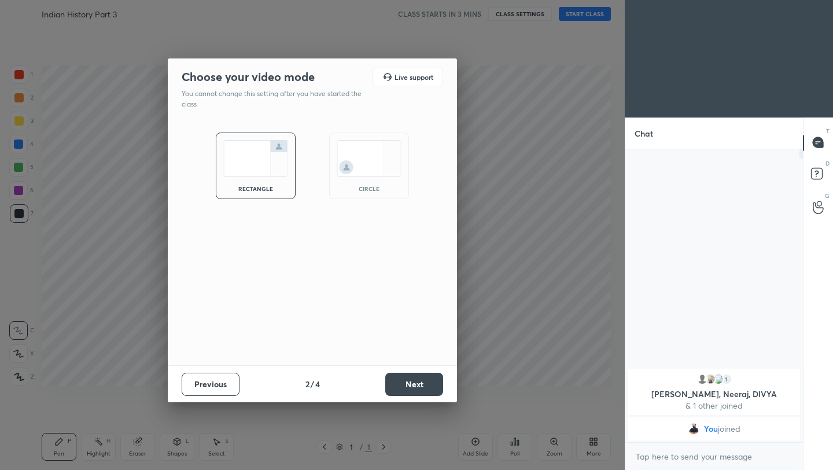
click at [421, 383] on button "Next" at bounding box center [414, 384] width 58 height 23
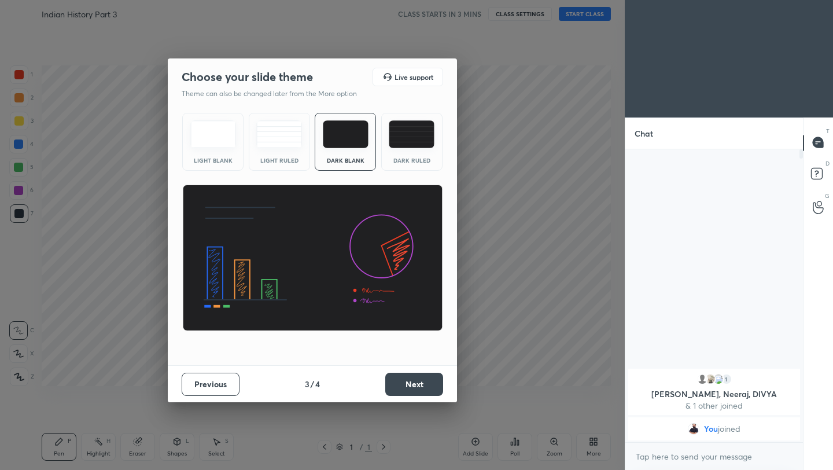
click at [425, 383] on button "Next" at bounding box center [414, 384] width 58 height 23
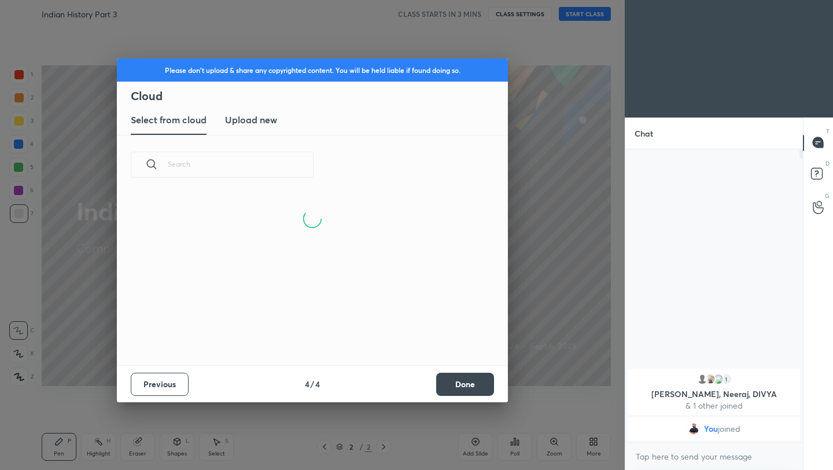
click at [484, 383] on button "Done" at bounding box center [465, 384] width 58 height 23
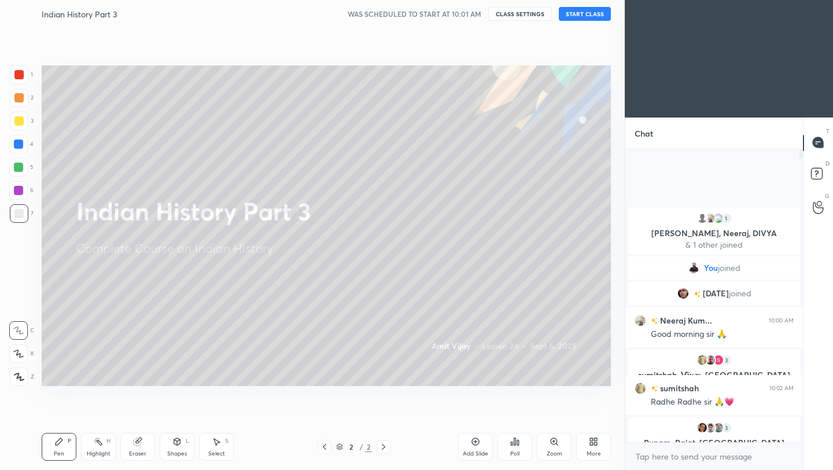
click at [579, 17] on button "START CLASS" at bounding box center [585, 14] width 52 height 14
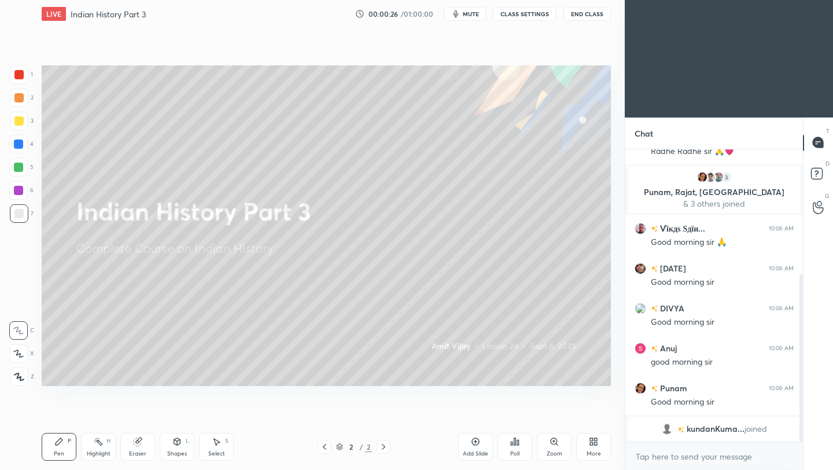
scroll to position [232, 0]
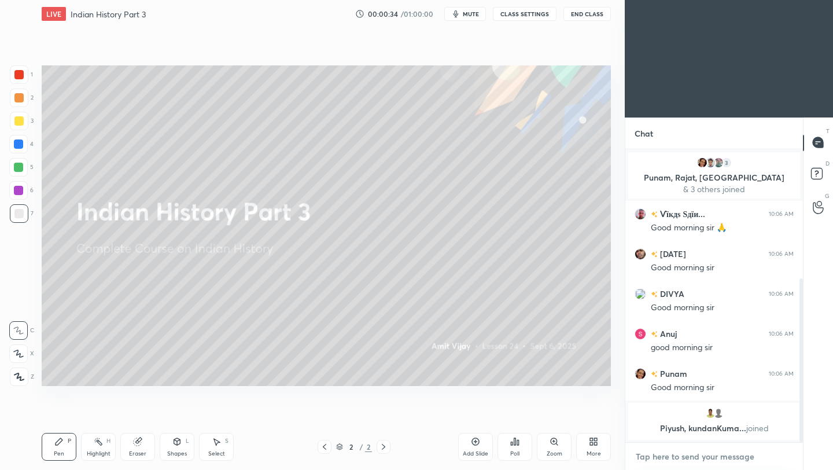
type textarea "x"
click at [688, 463] on textarea at bounding box center [714, 456] width 159 height 19
paste textarea "[URL][DOMAIN_NAME]"
type textarea "[URL][DOMAIN_NAME]"
type textarea "x"
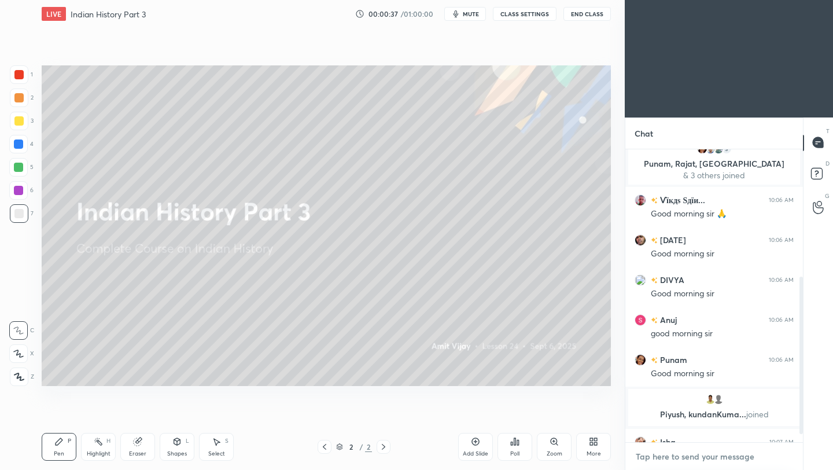
scroll to position [337, 0]
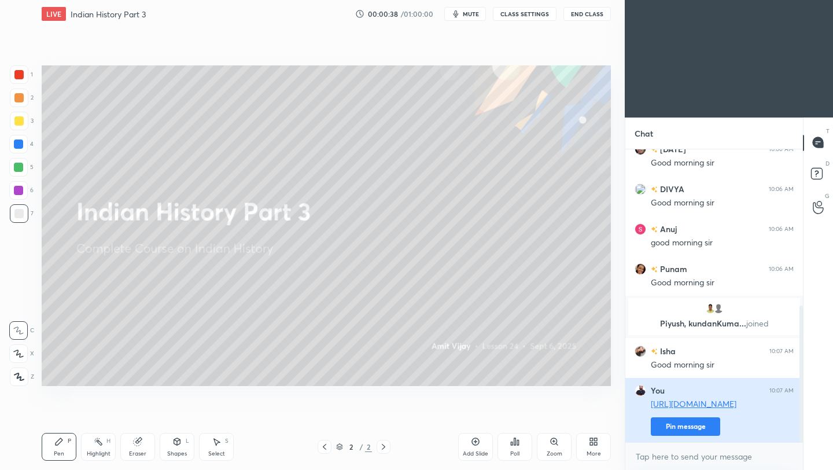
click at [668, 430] on button "Pin message" at bounding box center [685, 426] width 69 height 19
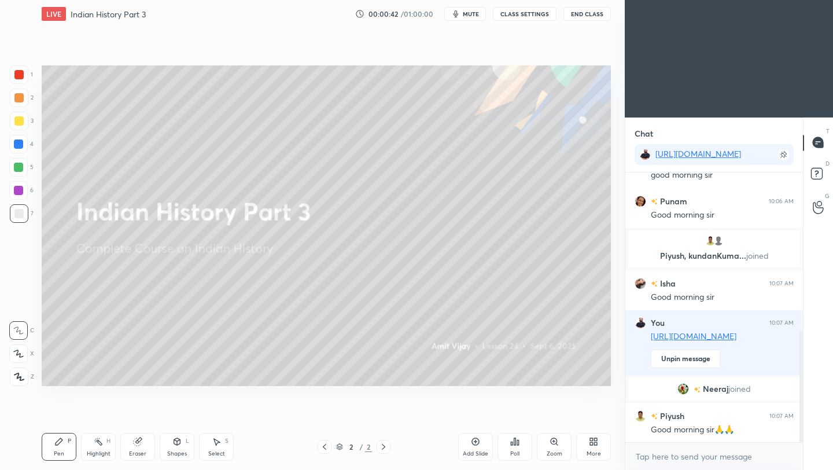
scroll to position [427, 0]
click at [475, 444] on icon at bounding box center [476, 442] width 8 height 8
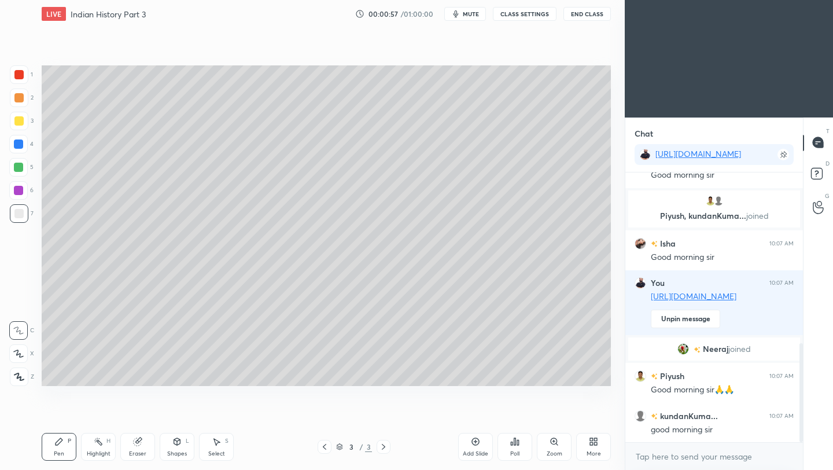
scroll to position [507, 0]
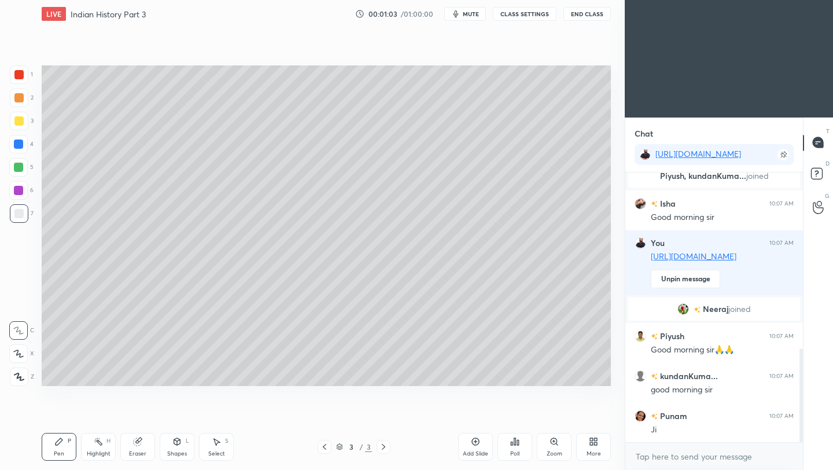
click at [16, 377] on icon at bounding box center [19, 377] width 10 height 8
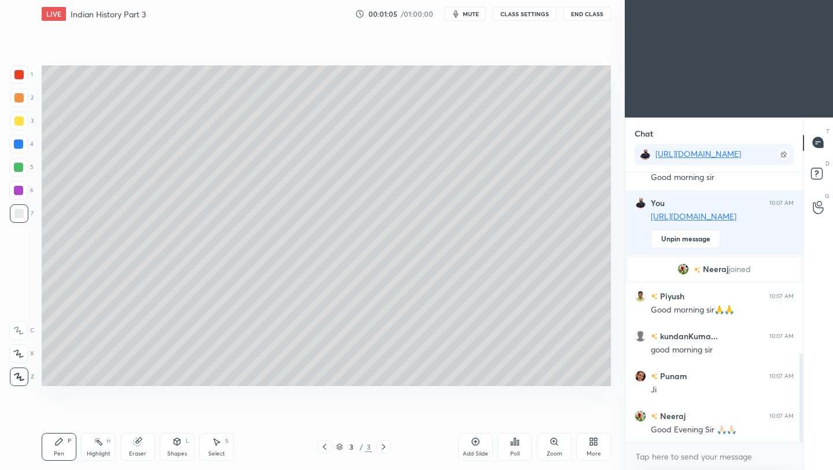
click at [20, 118] on div at bounding box center [18, 120] width 9 height 9
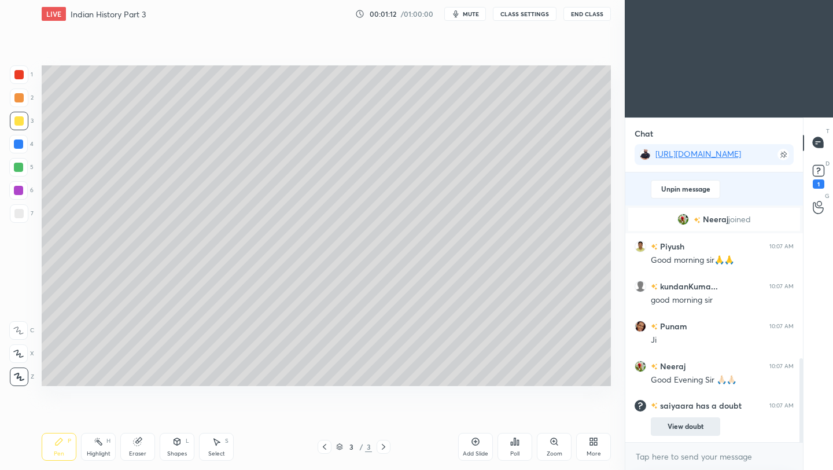
click at [692, 425] on button "View doubt" at bounding box center [685, 426] width 69 height 19
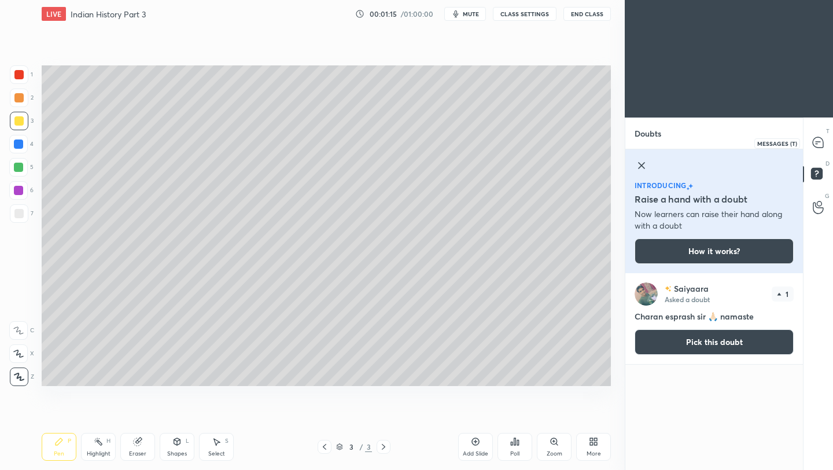
click at [819, 146] on icon at bounding box center [818, 142] width 10 height 10
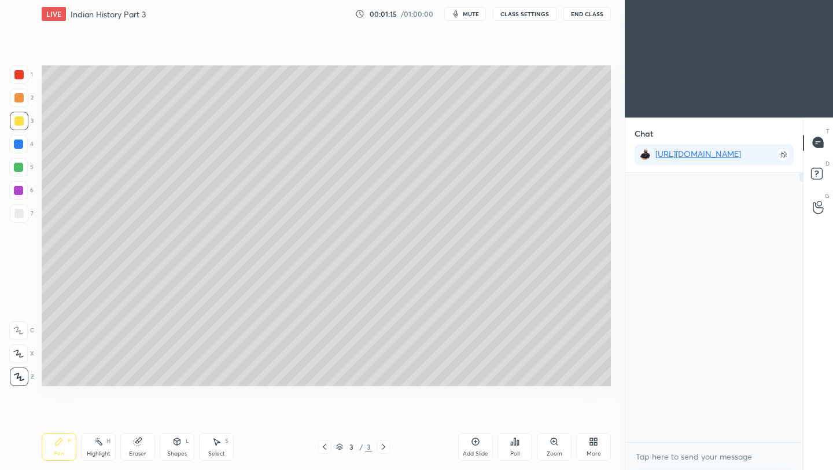
scroll to position [266, 174]
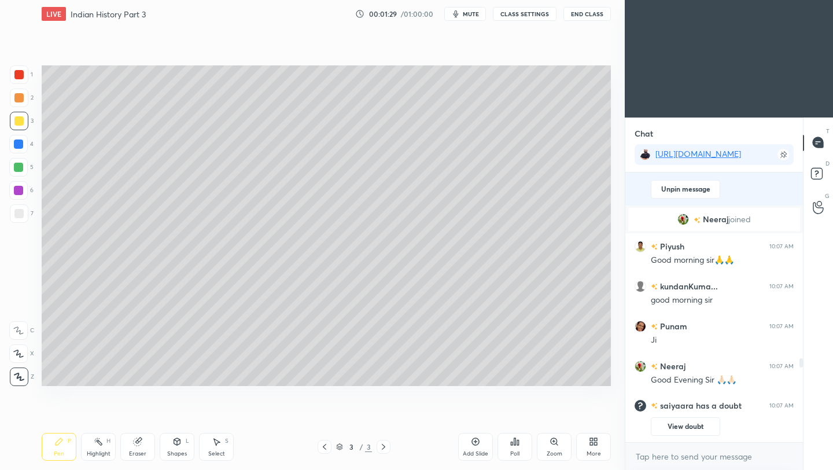
click at [135, 443] on icon at bounding box center [138, 442] width 8 height 8
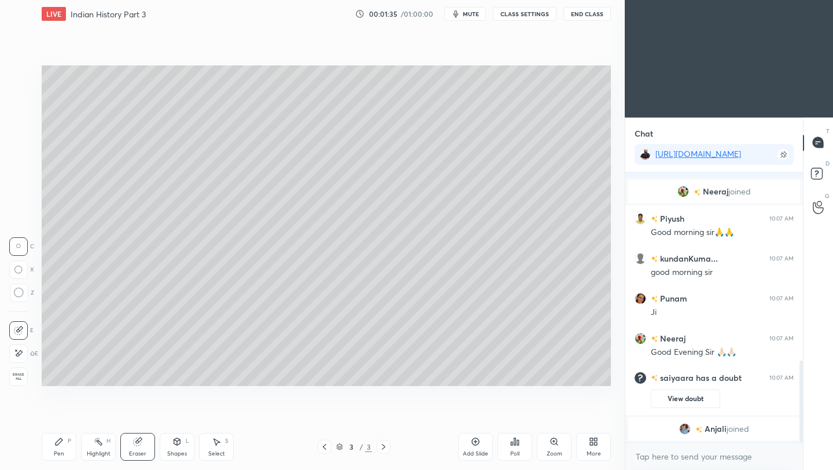
click at [54, 451] on div "Pen" at bounding box center [59, 454] width 10 height 6
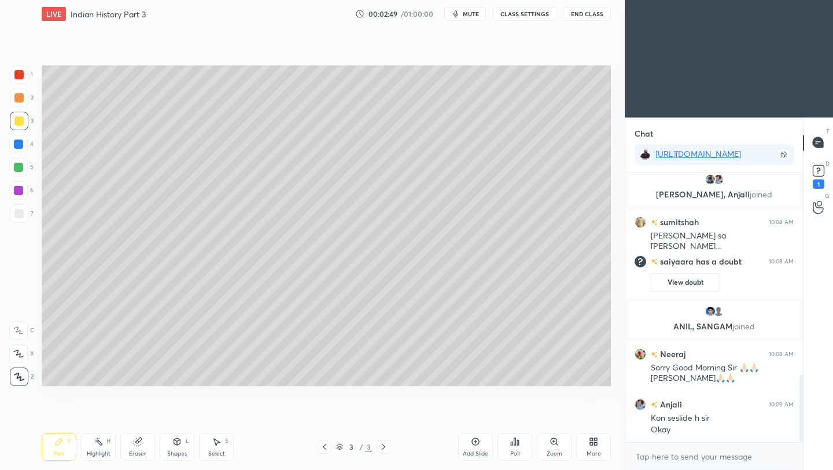
scroll to position [825, 0]
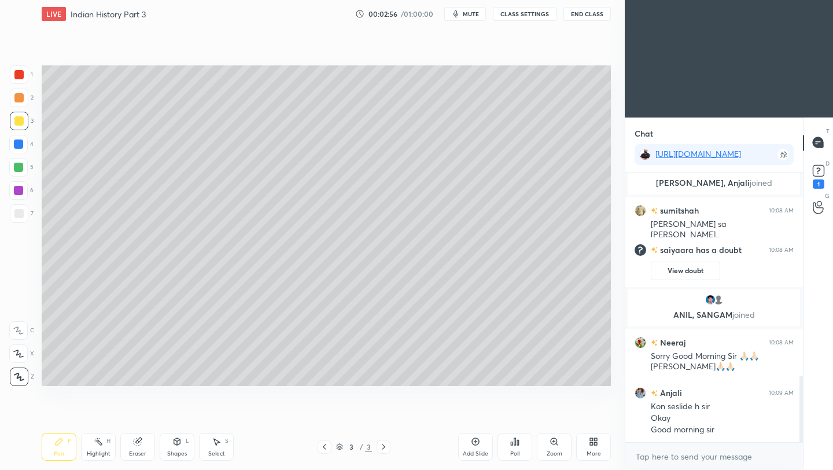
click at [21, 211] on div at bounding box center [18, 213] width 9 height 9
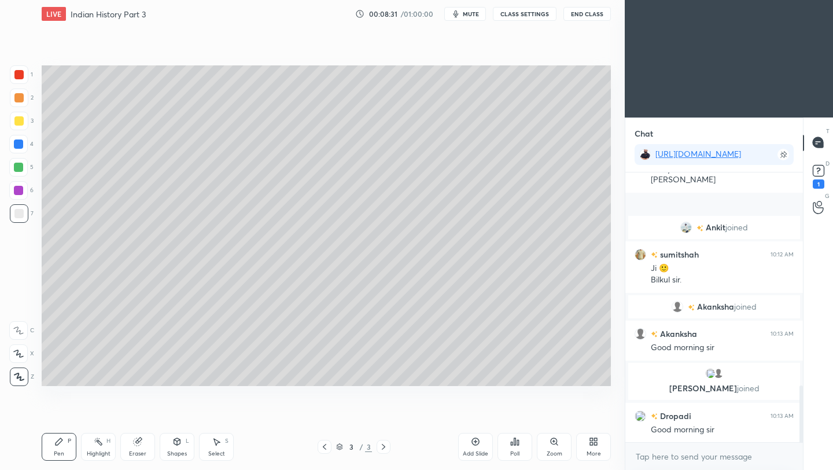
scroll to position [1070, 0]
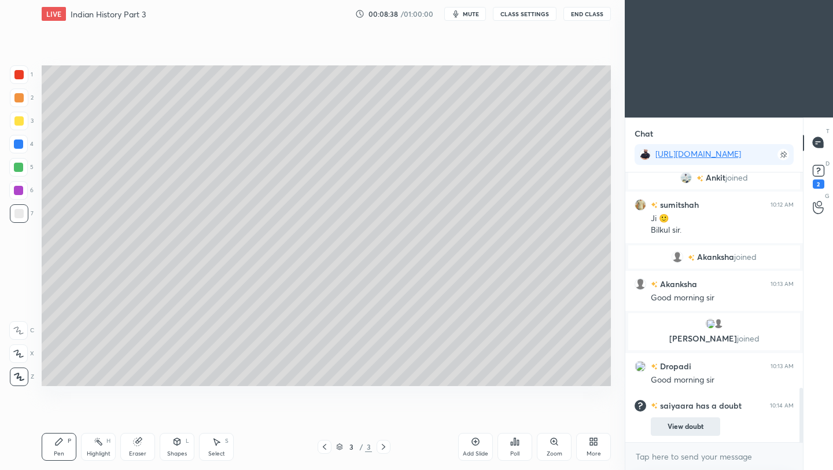
click at [684, 429] on button "View doubt" at bounding box center [685, 426] width 69 height 19
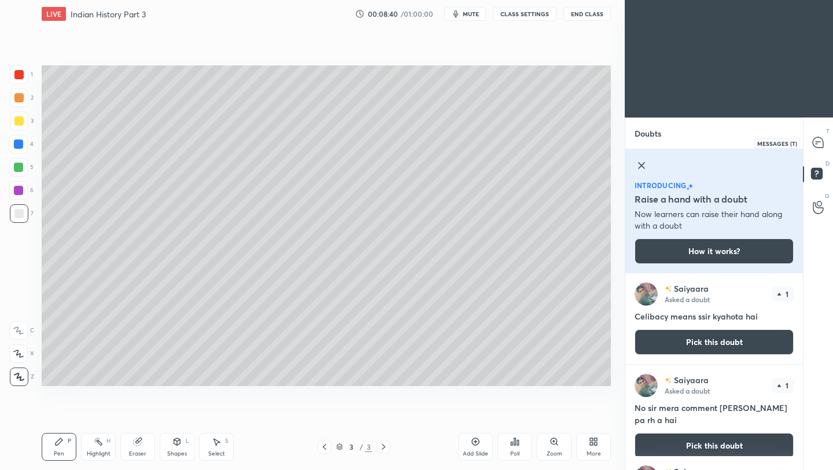
click at [820, 145] on icon at bounding box center [818, 142] width 10 height 10
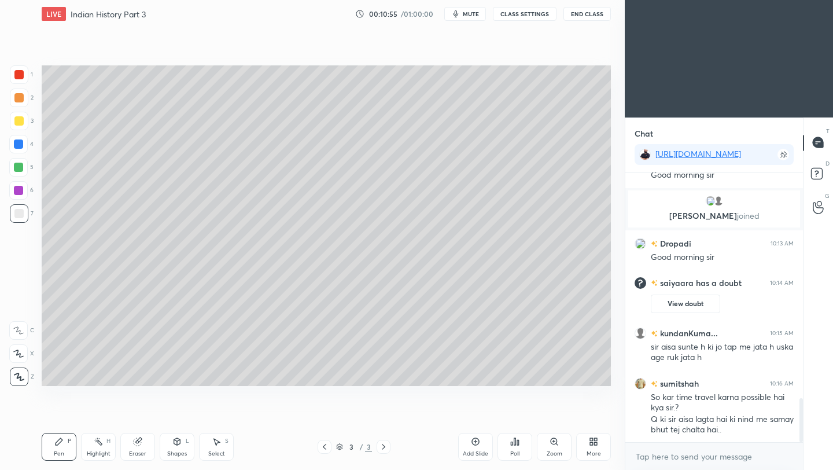
scroll to position [1428, 0]
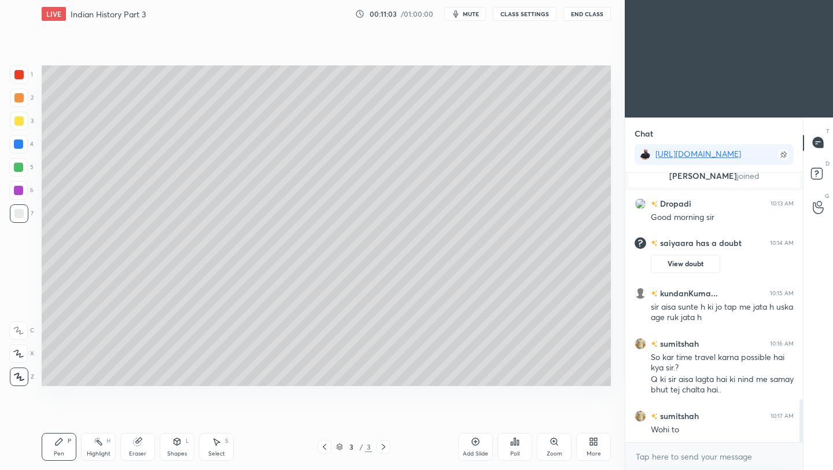
click at [477, 444] on icon at bounding box center [476, 442] width 8 height 8
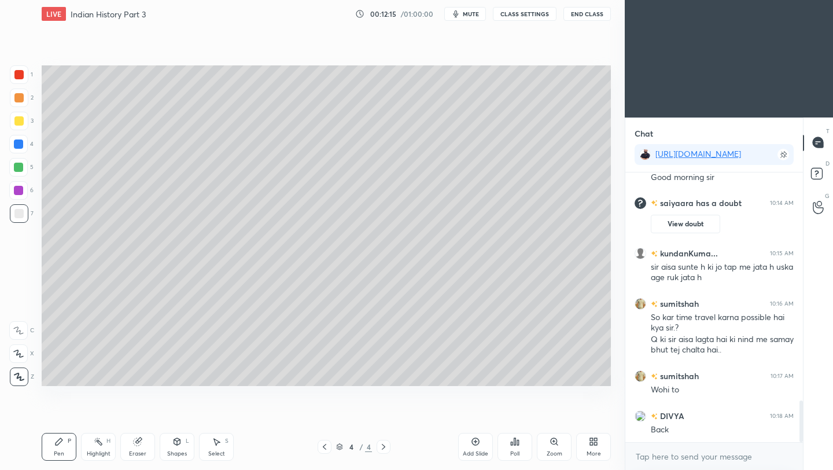
click at [326, 448] on icon at bounding box center [324, 446] width 9 height 9
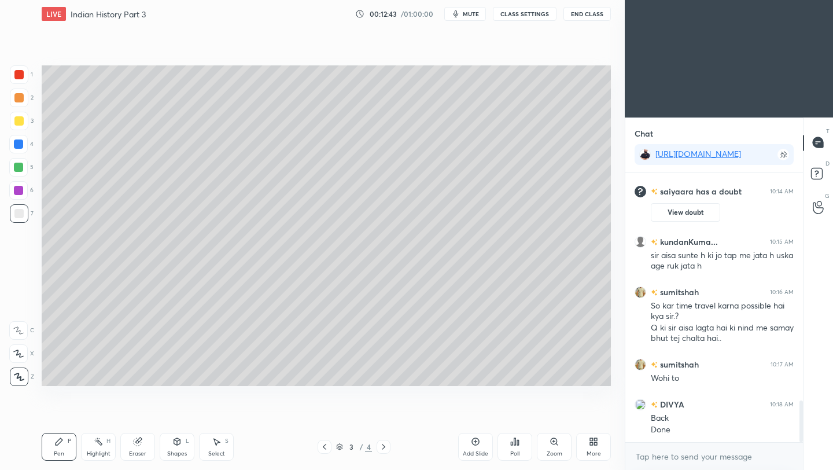
click at [386, 447] on icon at bounding box center [383, 446] width 9 height 9
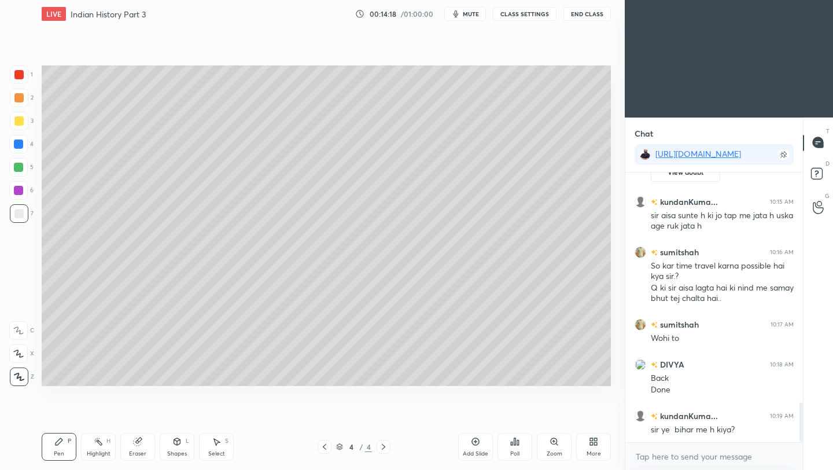
scroll to position [1547, 0]
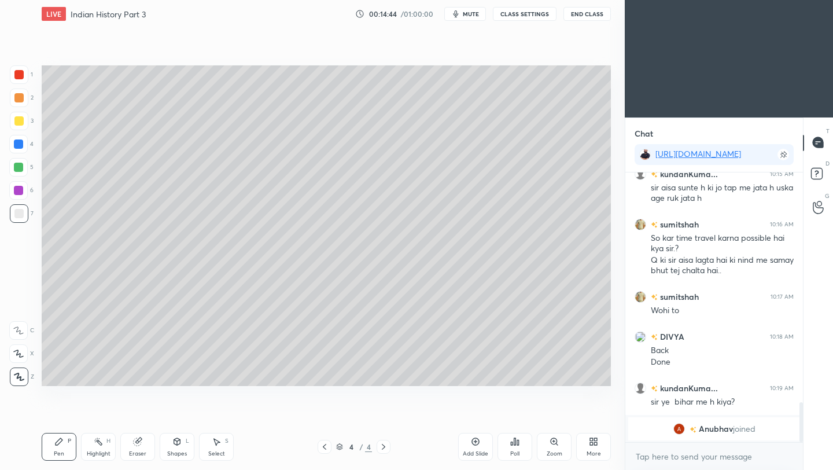
click at [594, 16] on button "End Class" at bounding box center [586, 14] width 47 height 14
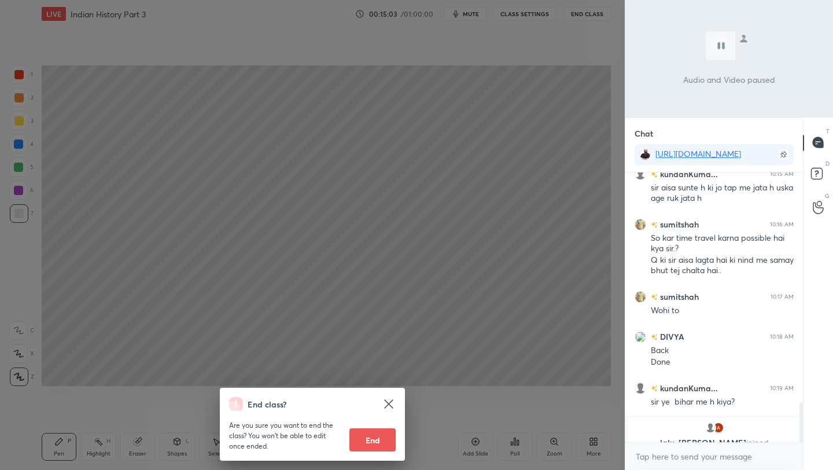
scroll to position [1562, 0]
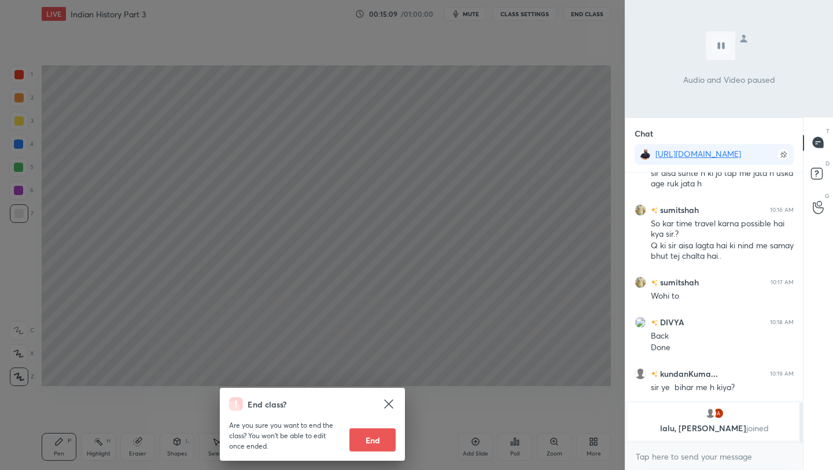
click at [524, 170] on div "End class? Are you sure you want to end the class? You won’t be able to edit on…" at bounding box center [312, 235] width 625 height 470
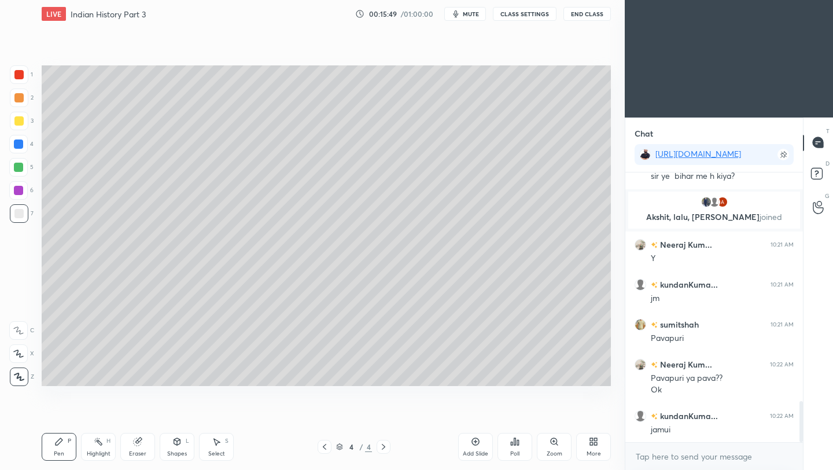
scroll to position [1553, 0]
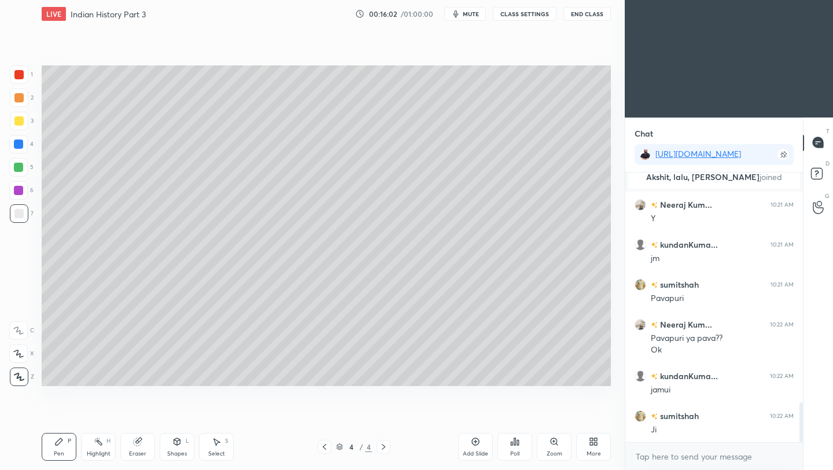
click at [476, 444] on icon at bounding box center [475, 441] width 9 height 9
click at [16, 123] on div at bounding box center [18, 120] width 9 height 9
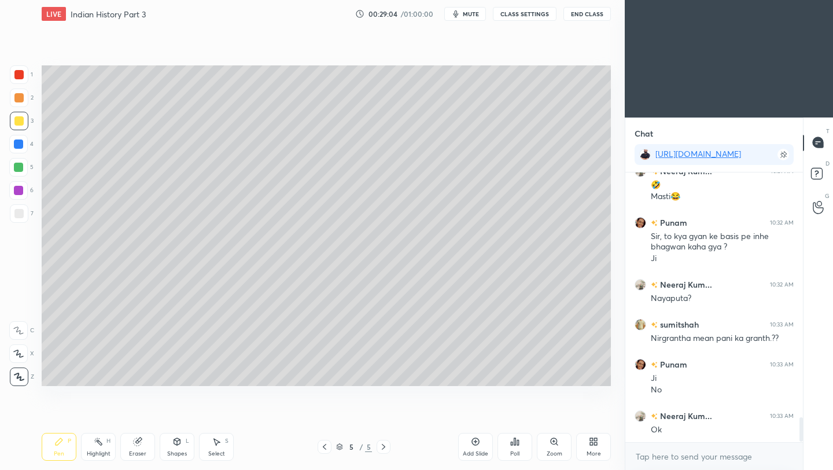
scroll to position [2723, 0]
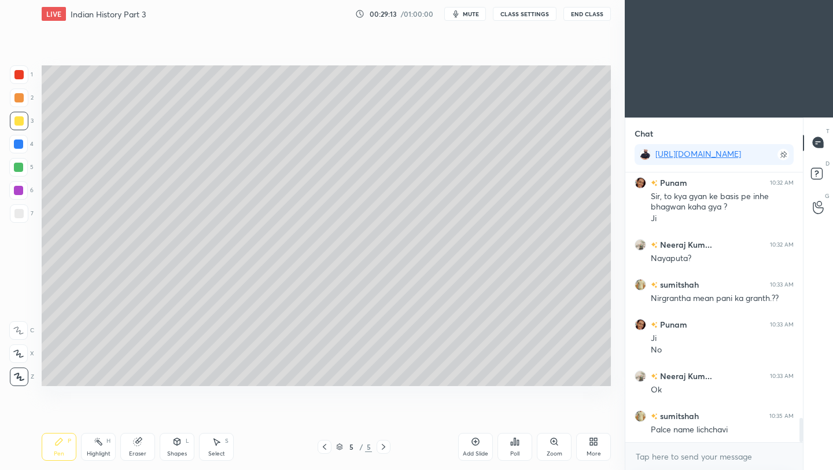
click at [475, 442] on icon at bounding box center [475, 441] width 3 height 3
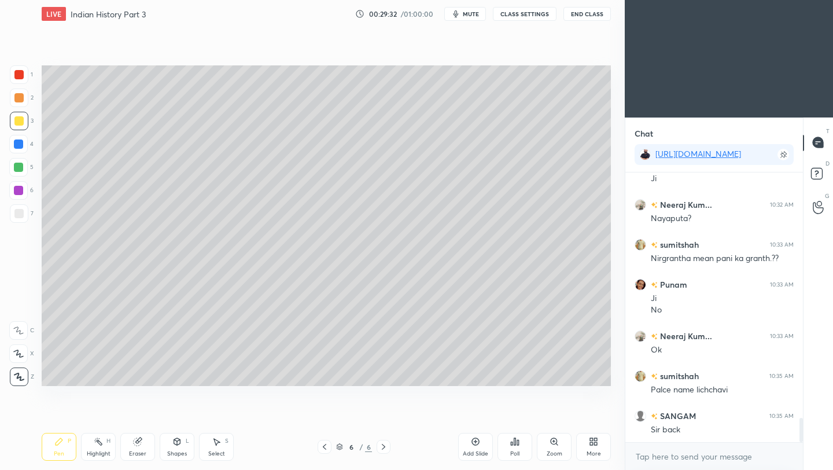
click at [326, 447] on icon at bounding box center [324, 446] width 9 height 9
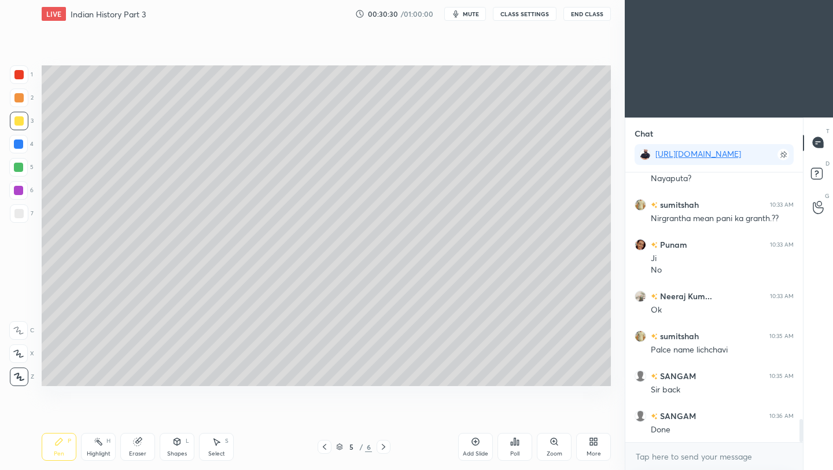
scroll to position [2843, 0]
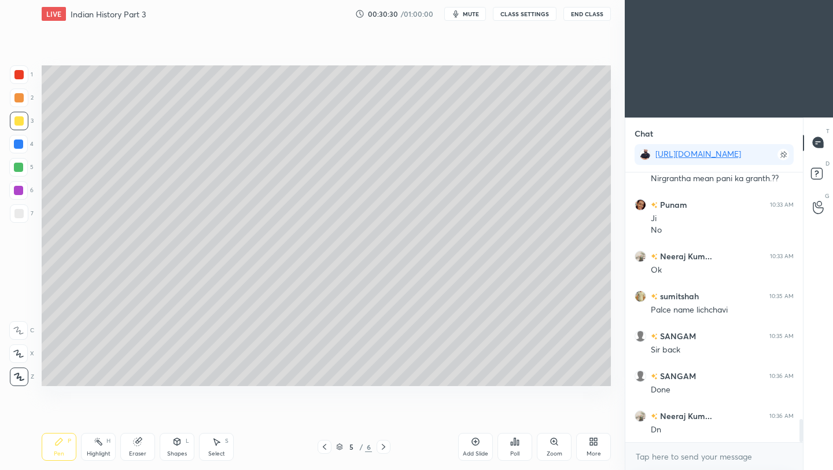
click at [384, 447] on icon at bounding box center [383, 446] width 9 height 9
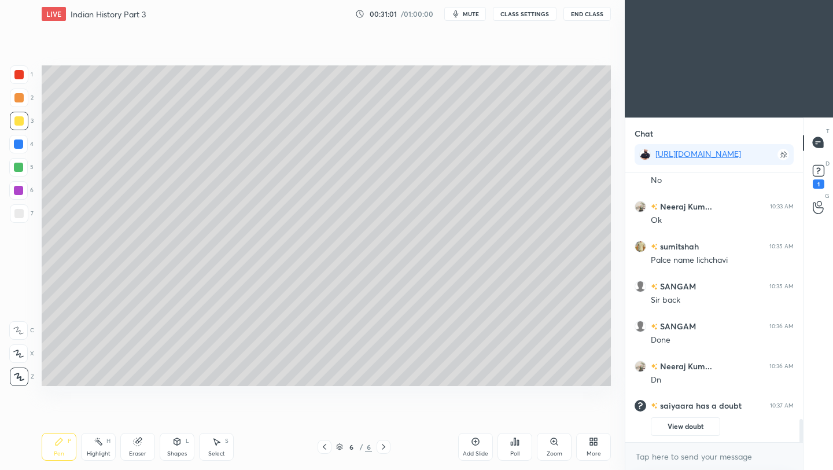
click at [141, 447] on div "Eraser" at bounding box center [137, 447] width 35 height 28
click at [692, 429] on button "View doubt" at bounding box center [685, 426] width 69 height 19
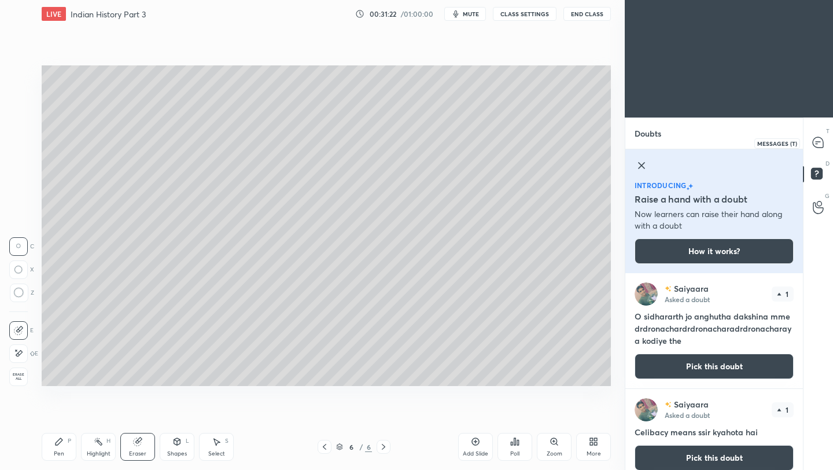
click at [820, 143] on icon at bounding box center [818, 142] width 10 height 10
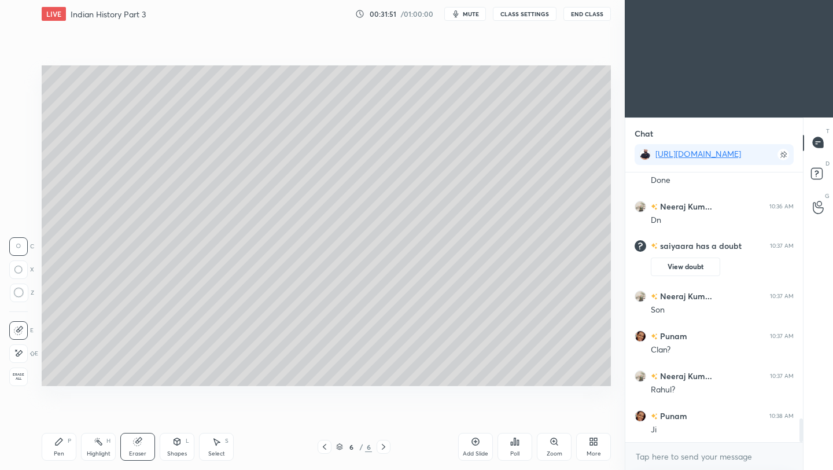
scroll to position [2805, 0]
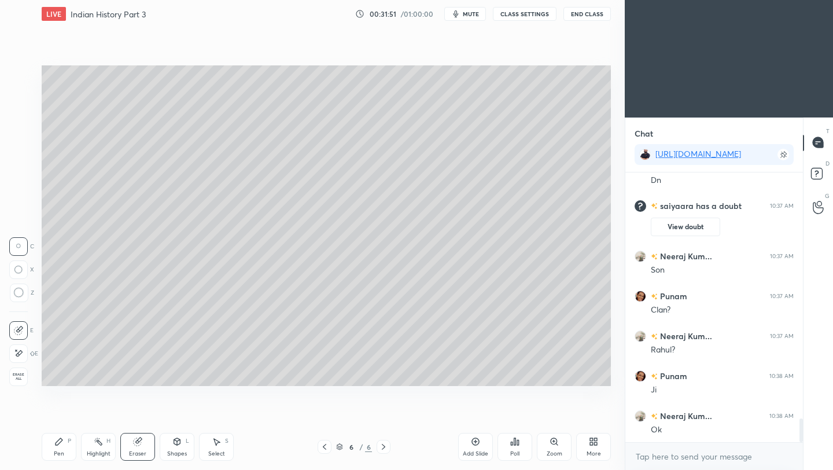
click at [477, 445] on icon at bounding box center [475, 441] width 9 height 9
click at [62, 451] on div "Pen" at bounding box center [59, 454] width 10 height 6
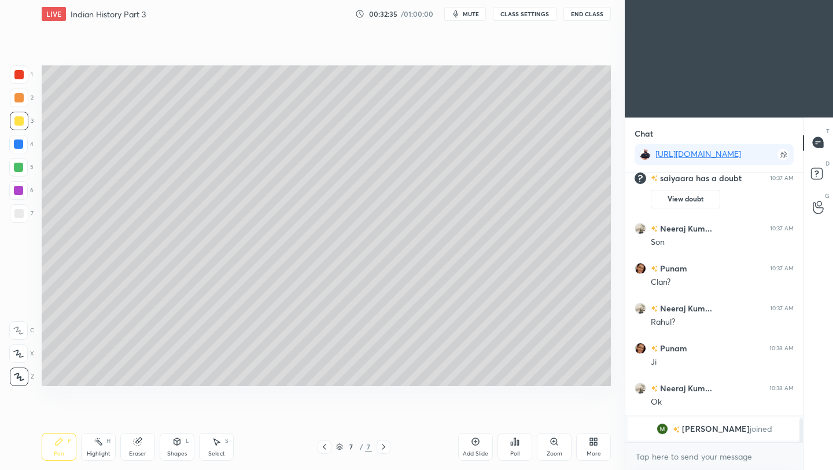
click at [21, 216] on div at bounding box center [18, 213] width 9 height 9
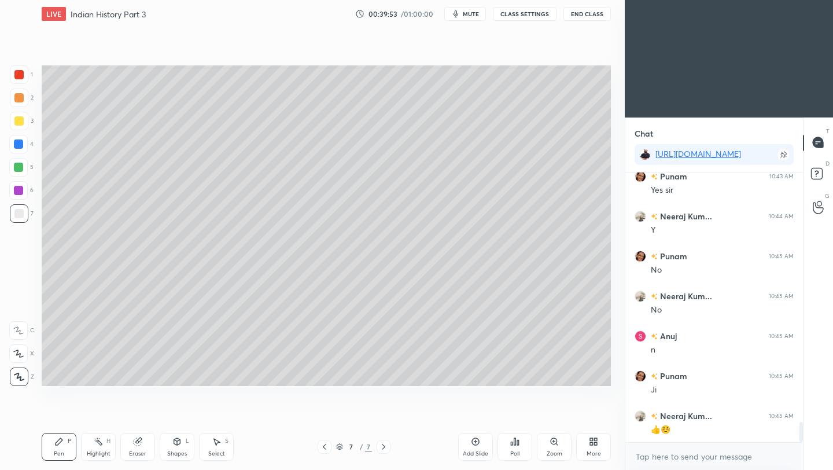
scroll to position [3404, 0]
click at [479, 442] on icon at bounding box center [475, 441] width 9 height 9
click at [322, 448] on icon at bounding box center [324, 446] width 9 height 9
click at [591, 16] on button "End Class" at bounding box center [586, 14] width 47 height 14
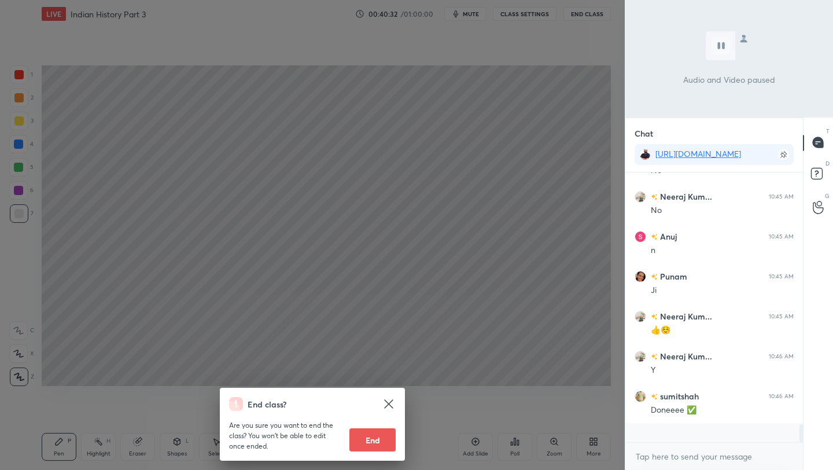
scroll to position [3444, 0]
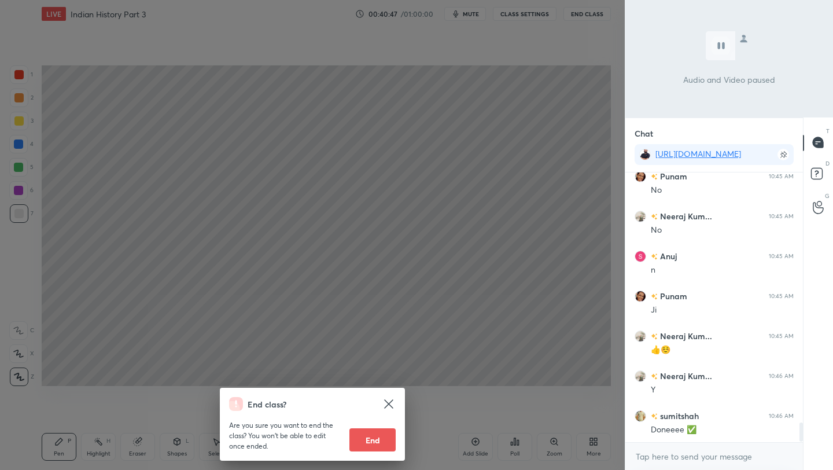
click at [536, 128] on div "End class? Are you sure you want to end the class? You won’t be able to edit on…" at bounding box center [312, 235] width 625 height 470
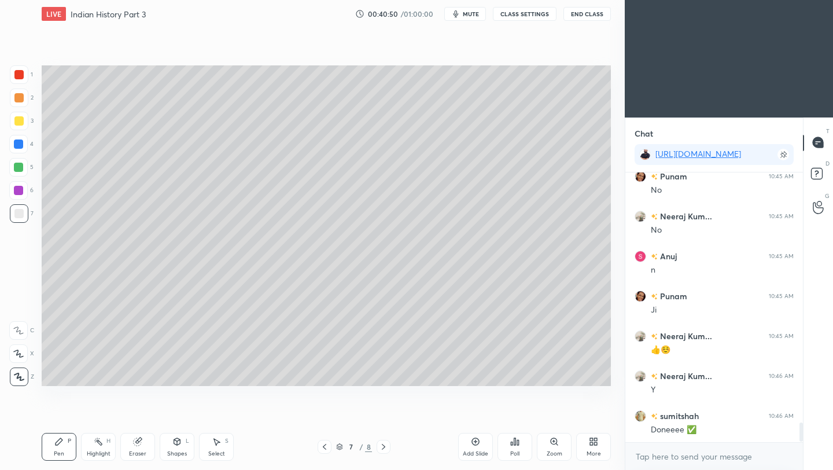
click at [384, 447] on icon at bounding box center [383, 446] width 9 height 9
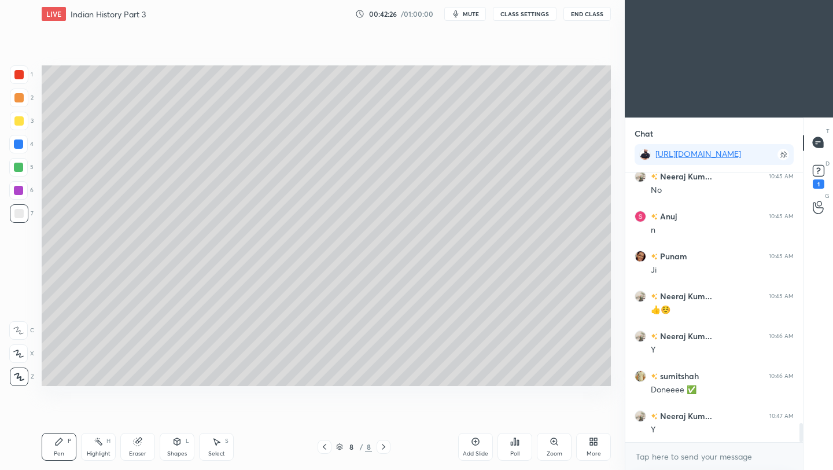
scroll to position [3534, 0]
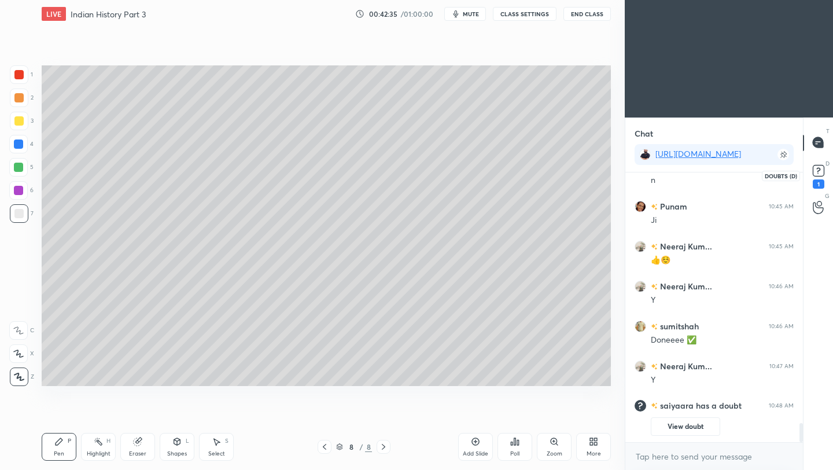
click at [821, 172] on rect at bounding box center [818, 170] width 11 height 11
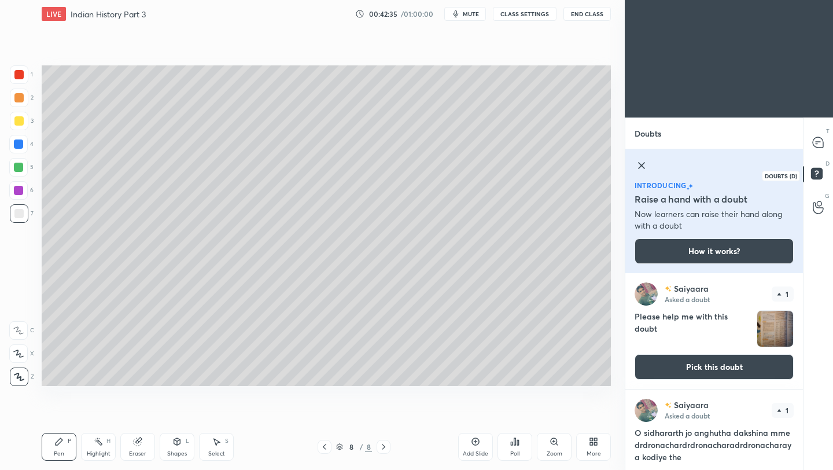
scroll to position [193, 174]
click at [772, 323] on img "grid" at bounding box center [775, 329] width 36 height 36
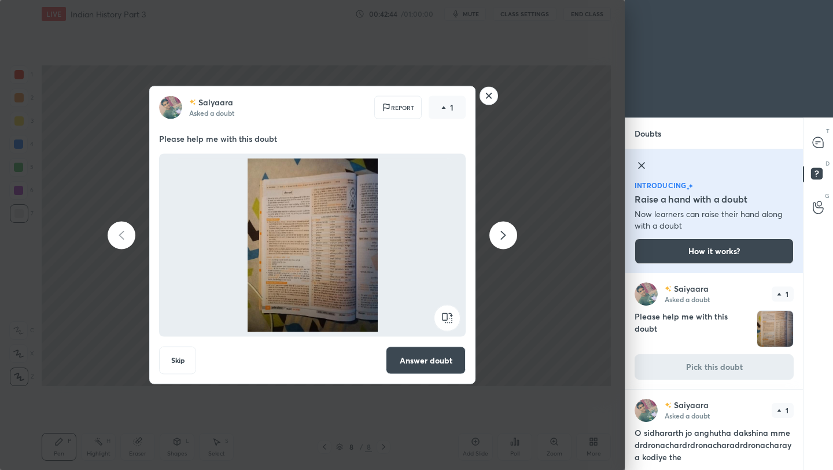
click at [443, 362] on button "Answer doubt" at bounding box center [426, 361] width 80 height 28
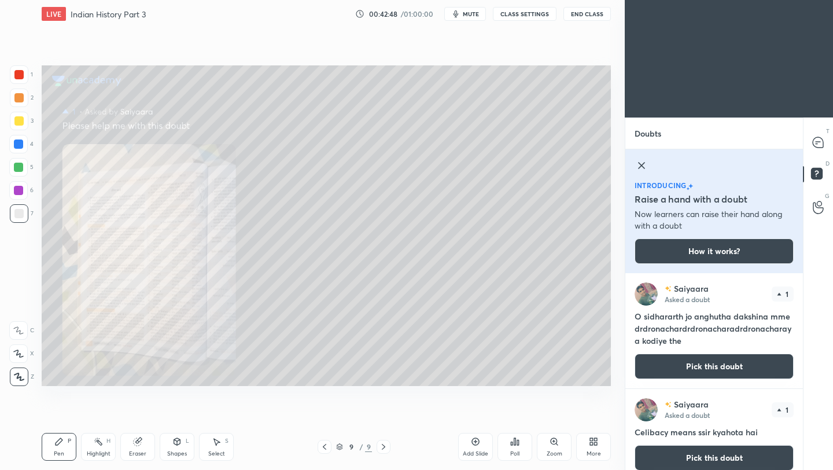
click at [555, 446] on div "Zoom" at bounding box center [554, 447] width 35 height 28
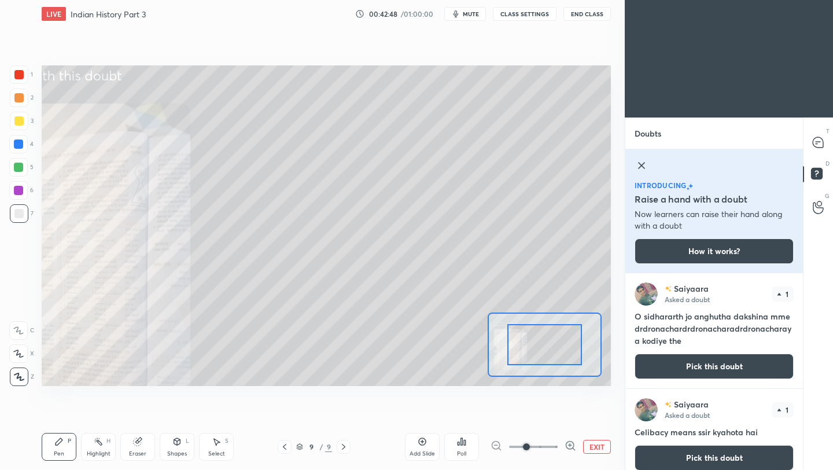
click at [543, 444] on span at bounding box center [533, 446] width 49 height 17
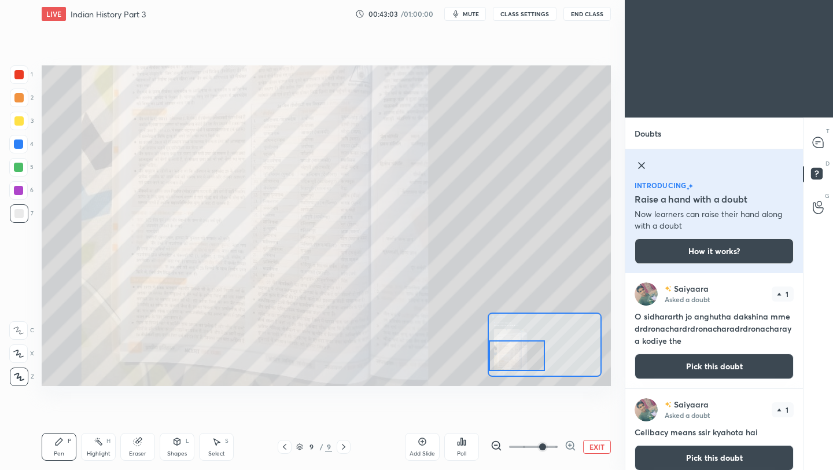
drag, startPoint x: 552, startPoint y: 340, endPoint x: 524, endPoint y: 351, distance: 30.9
click at [524, 351] on div at bounding box center [517, 355] width 56 height 31
click at [823, 137] on div at bounding box center [818, 142] width 23 height 21
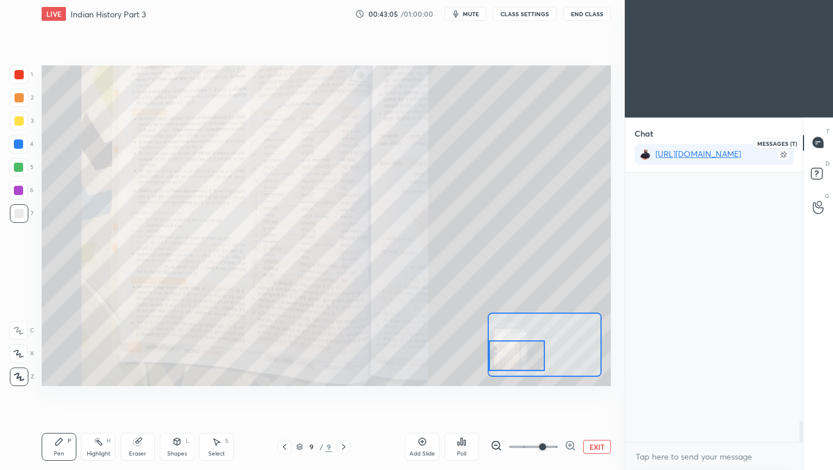
click at [817, 142] on icon at bounding box center [818, 142] width 10 height 10
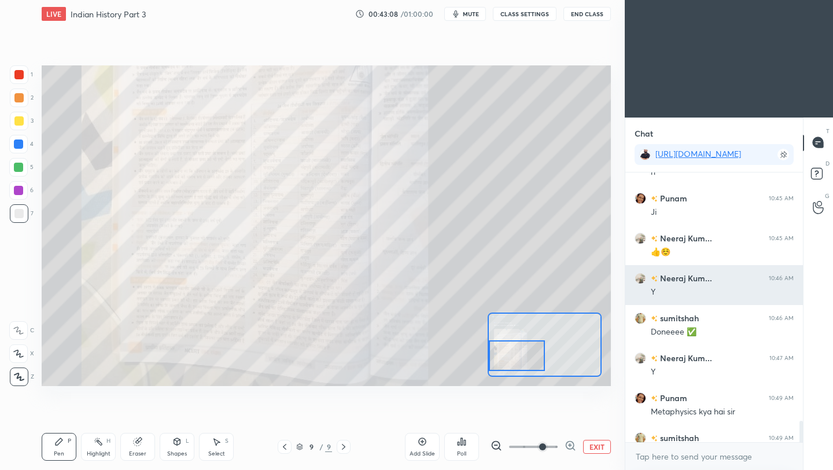
scroll to position [3376, 0]
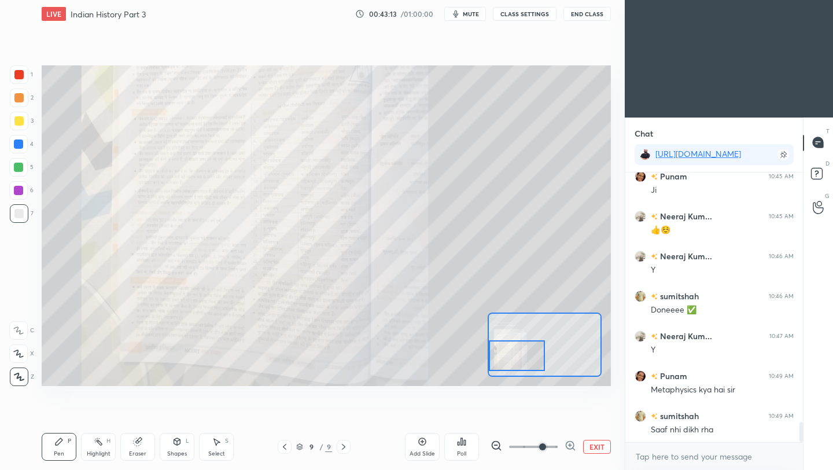
click at [285, 449] on icon at bounding box center [284, 446] width 9 height 9
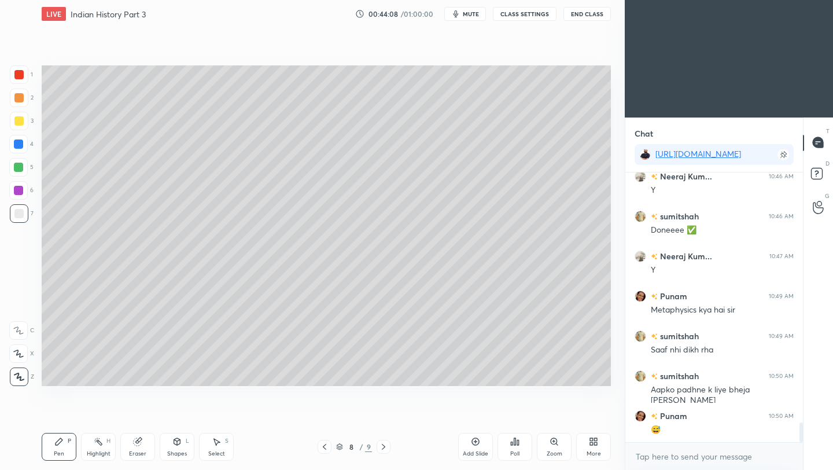
scroll to position [3506, 0]
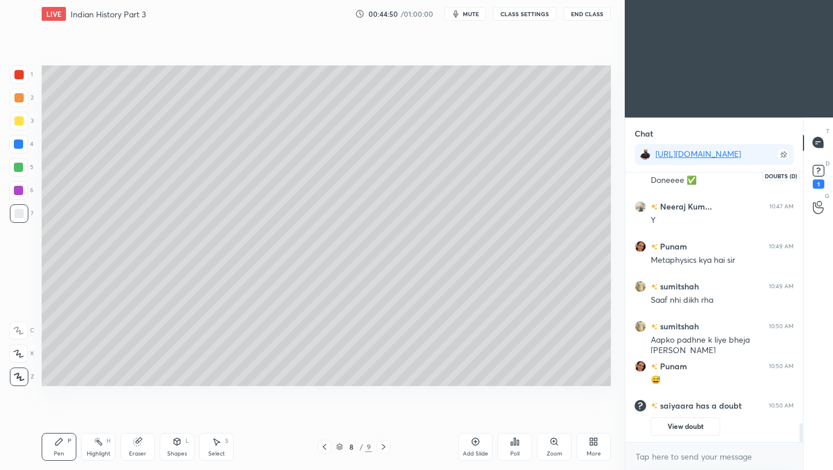
click at [823, 170] on rect at bounding box center [818, 170] width 11 height 11
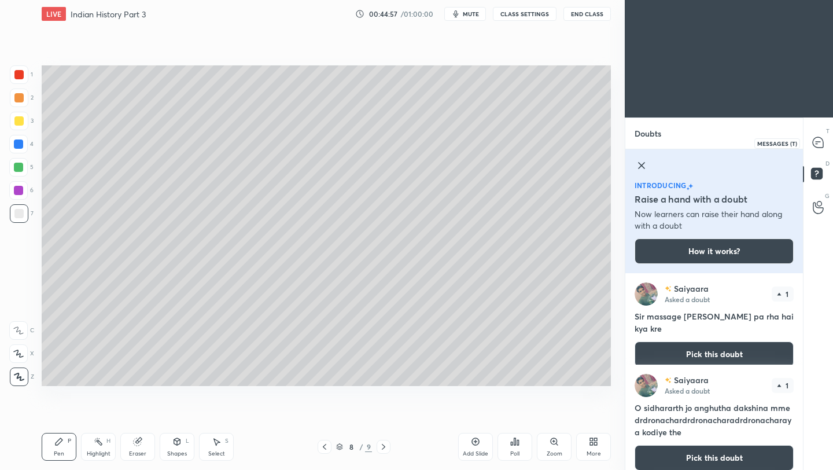
click at [821, 143] on icon at bounding box center [818, 142] width 10 height 10
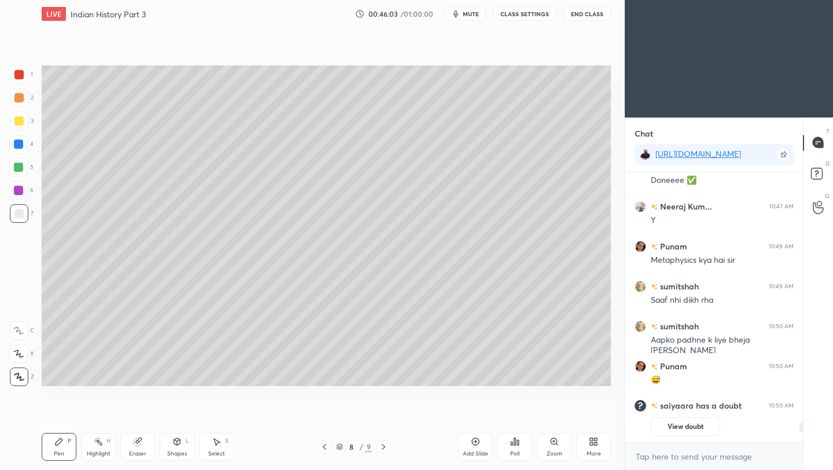
scroll to position [3522, 0]
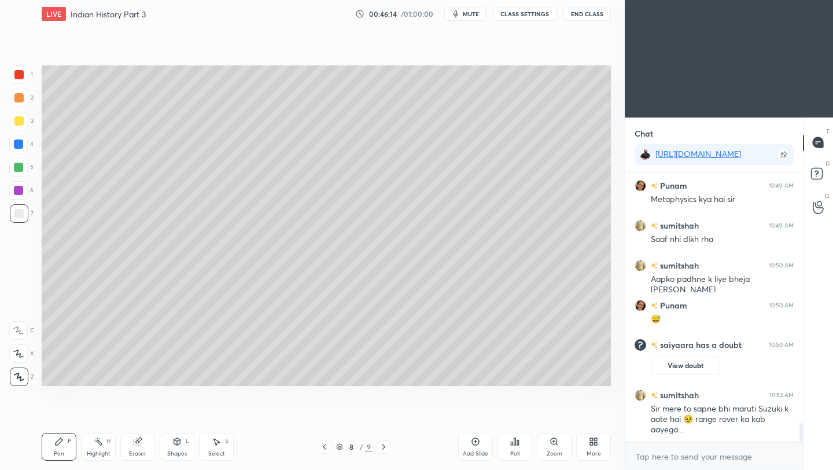
click at [587, 14] on button "End Class" at bounding box center [586, 14] width 47 height 14
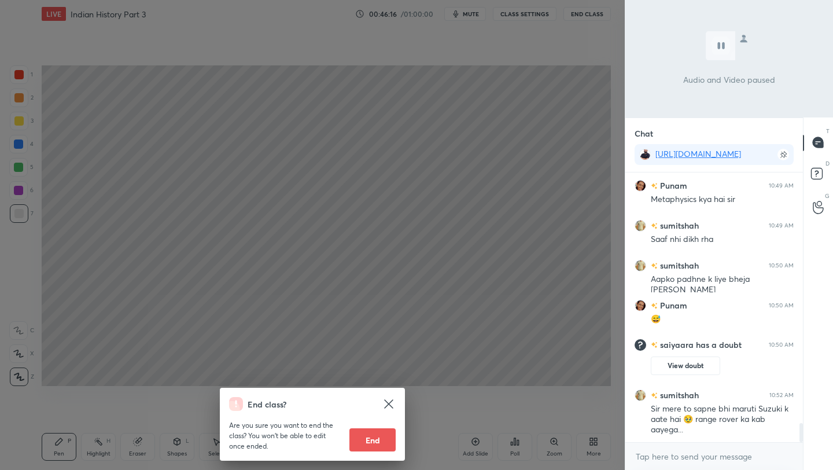
click at [525, 213] on div "End class? Are you sure you want to end the class? You won’t be able to edit on…" at bounding box center [312, 235] width 625 height 470
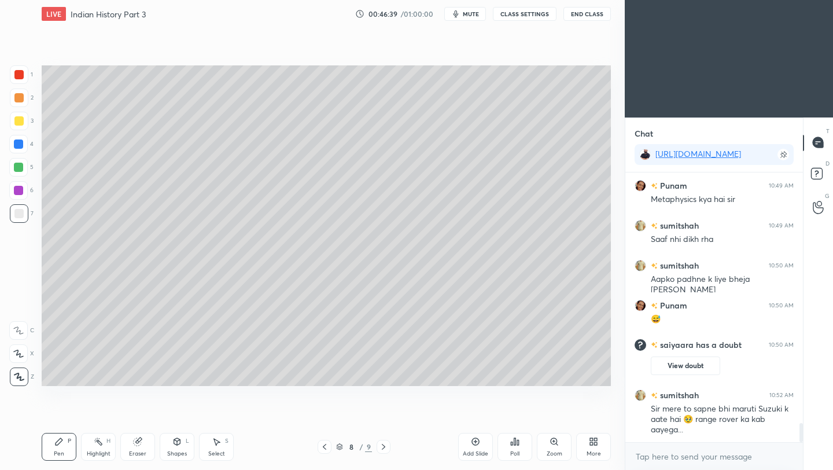
click at [474, 440] on icon at bounding box center [475, 441] width 9 height 9
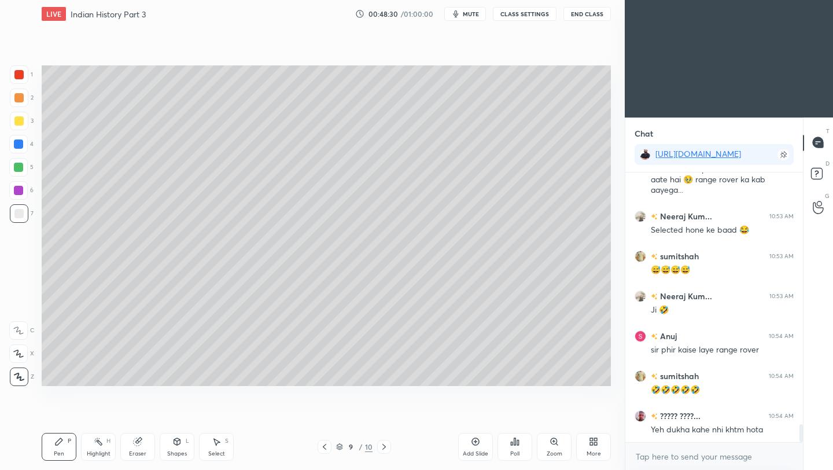
scroll to position [3846, 0]
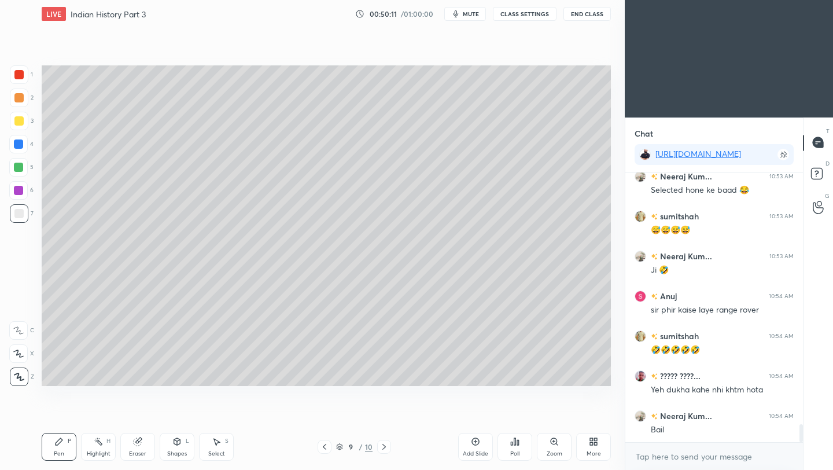
click at [476, 447] on div "Add Slide" at bounding box center [475, 447] width 35 height 28
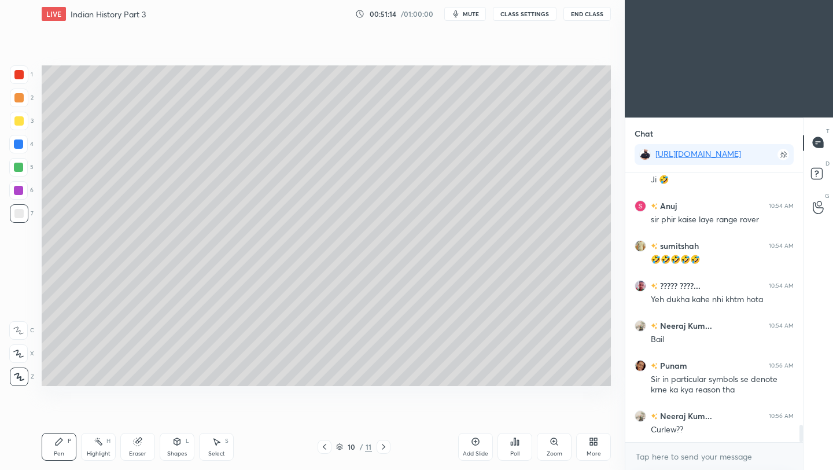
scroll to position [3976, 0]
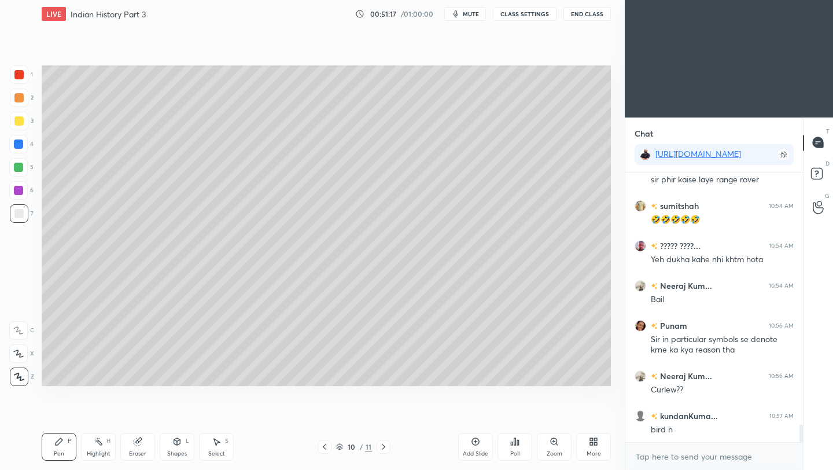
click at [594, 443] on icon at bounding box center [593, 441] width 9 height 9
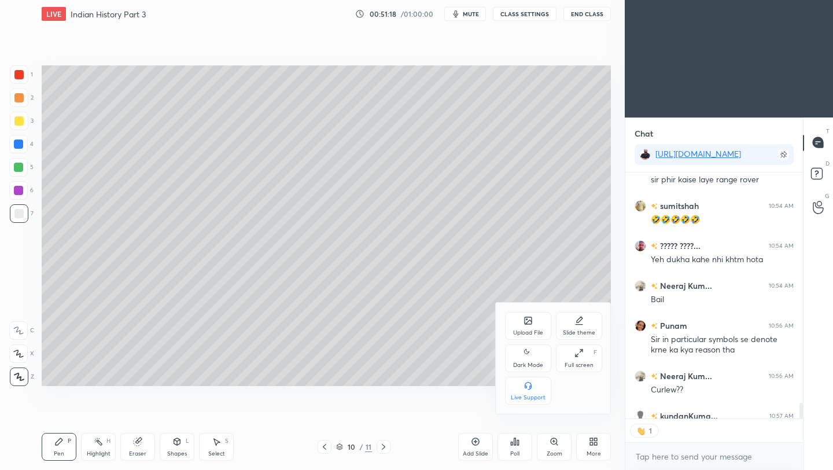
scroll to position [4, 4]
click at [531, 328] on div "Upload File" at bounding box center [528, 326] width 46 height 28
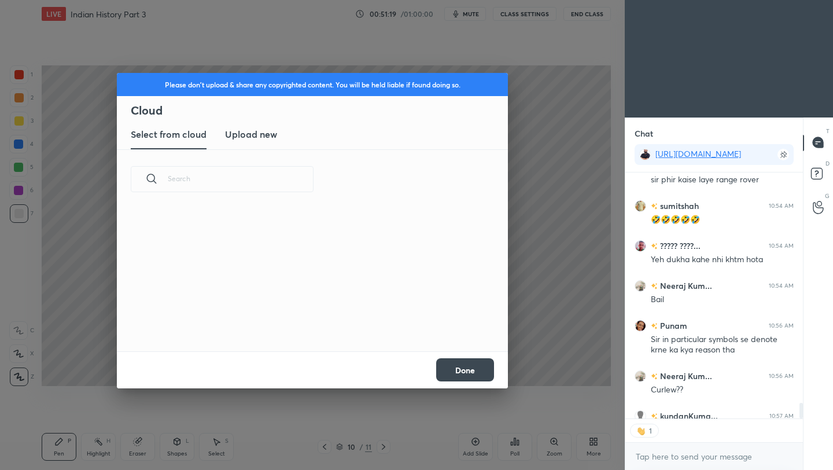
scroll to position [142, 371]
click at [260, 132] on h3 "Upload new" at bounding box center [251, 134] width 52 height 14
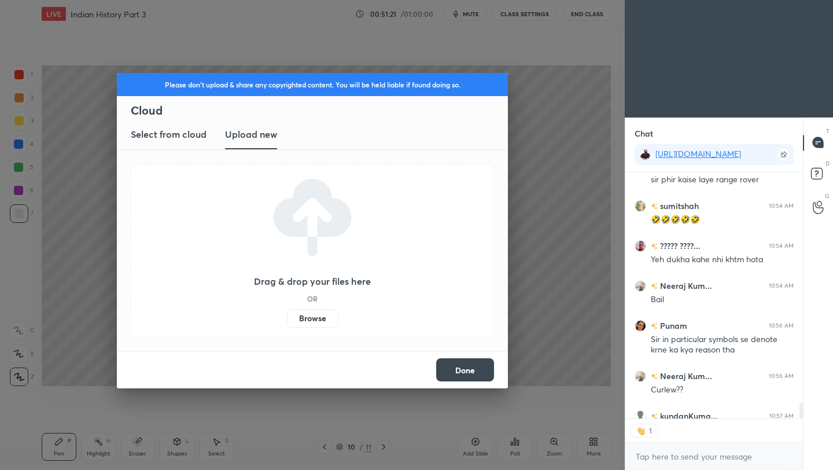
click at [302, 320] on label "Browse" at bounding box center [312, 318] width 51 height 19
click at [287, 320] on input "Browse" at bounding box center [287, 318] width 0 height 19
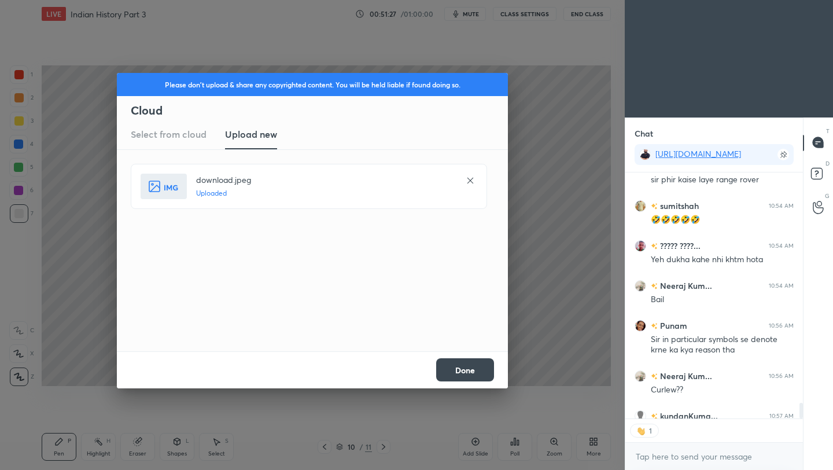
click at [465, 377] on button "Done" at bounding box center [465, 369] width 58 height 23
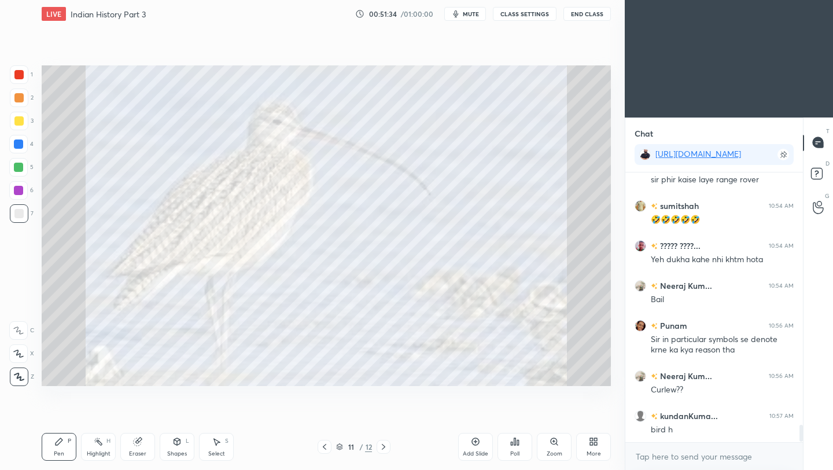
scroll to position [4016, 0]
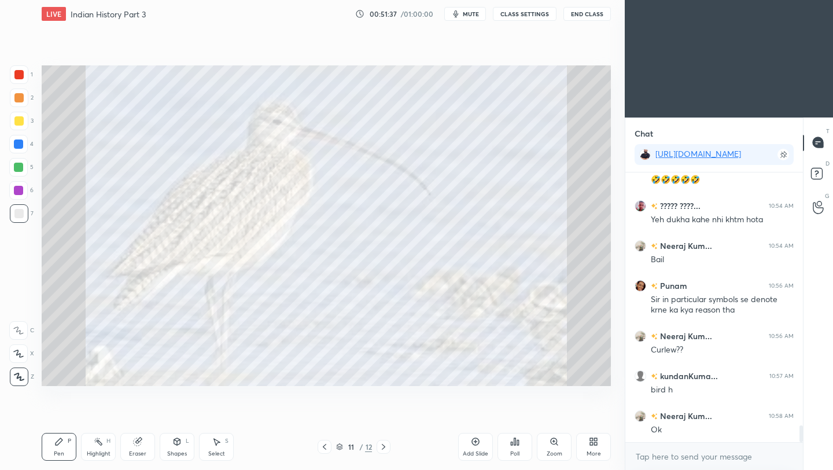
click at [325, 448] on icon at bounding box center [324, 446] width 9 height 9
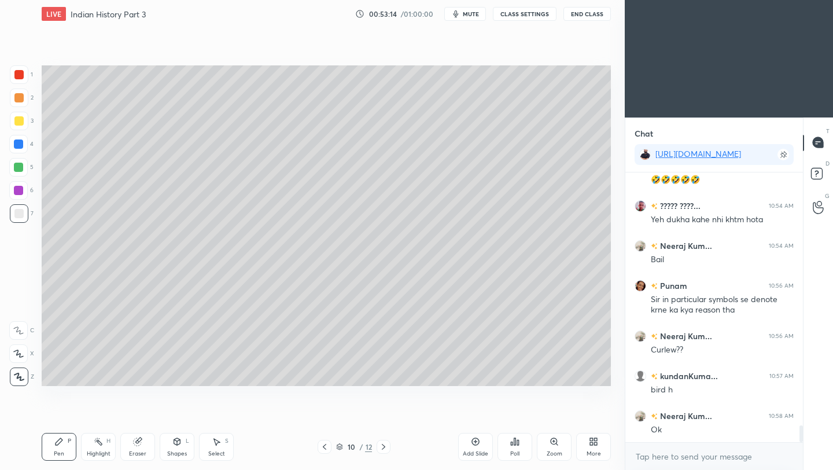
scroll to position [4056, 0]
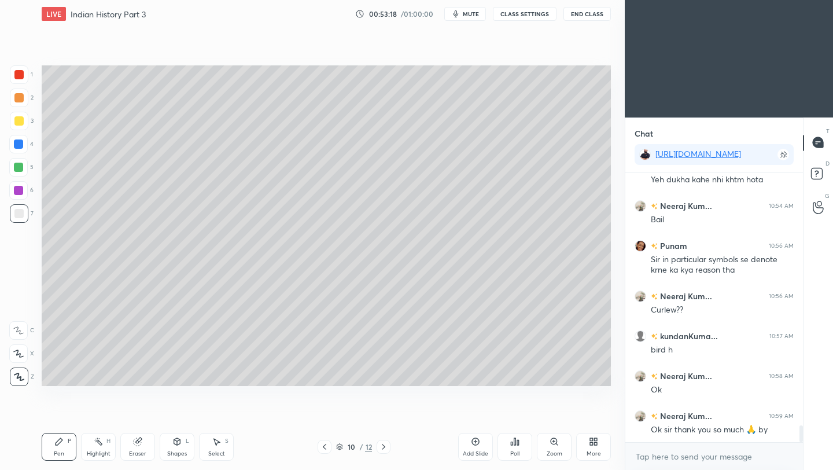
click at [594, 17] on button "End Class" at bounding box center [586, 14] width 47 height 14
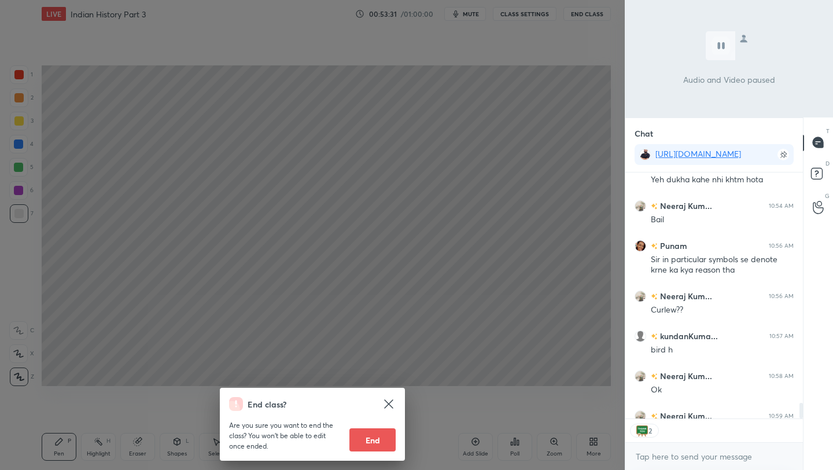
scroll to position [4119, 0]
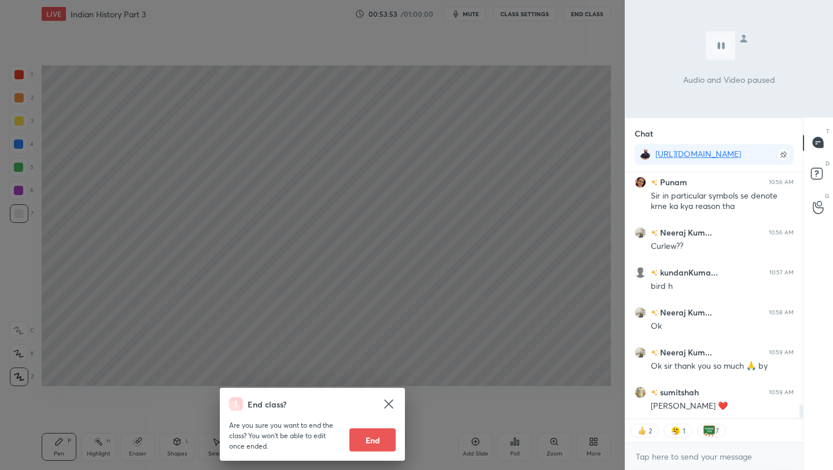
click at [553, 135] on div "End class? Are you sure you want to end the class? You won’t be able to edit on…" at bounding box center [312, 235] width 625 height 470
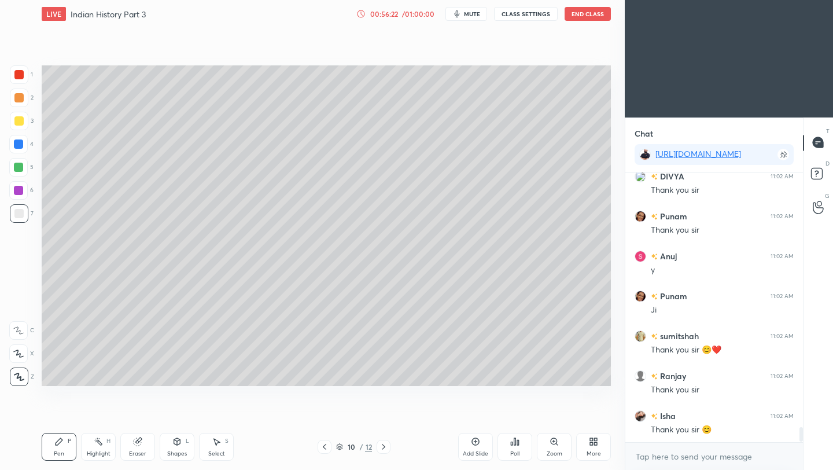
scroll to position [4597, 0]
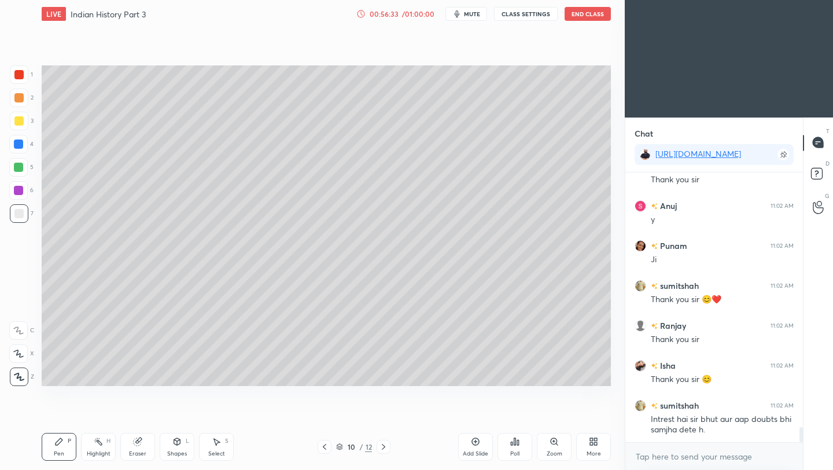
click at [596, 19] on button "End Class" at bounding box center [588, 14] width 46 height 14
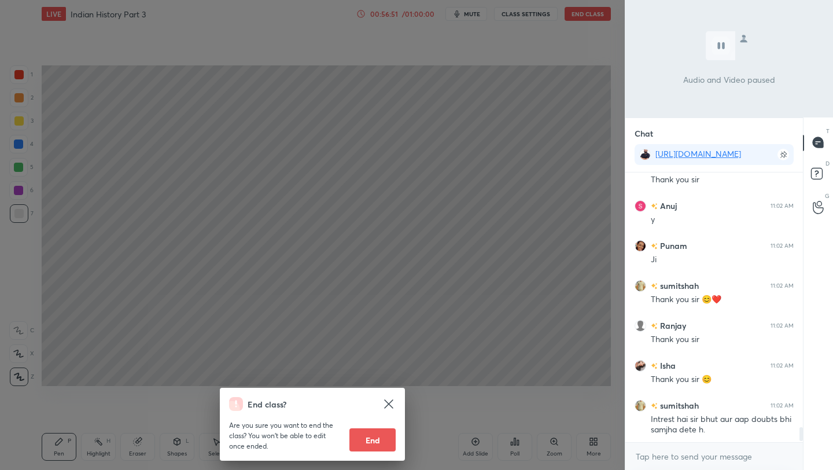
scroll to position [4597, 0]
click at [376, 442] on button "End" at bounding box center [372, 439] width 46 height 23
type textarea "x"
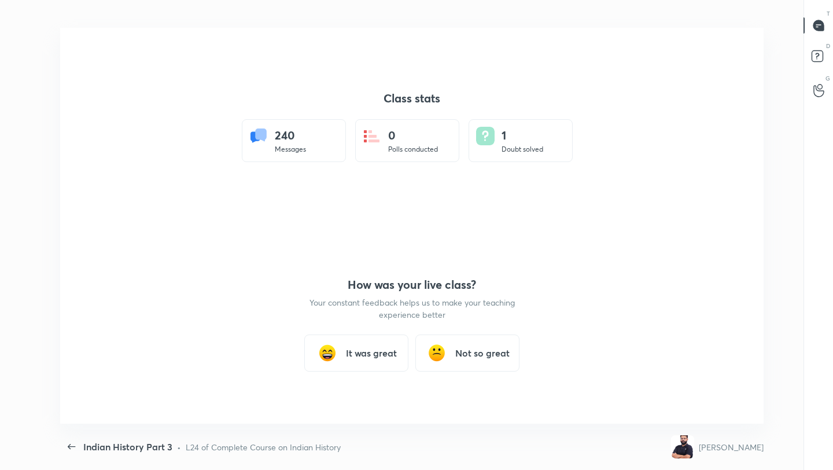
scroll to position [57451, 57023]
